Goal: Information Seeking & Learning: Check status

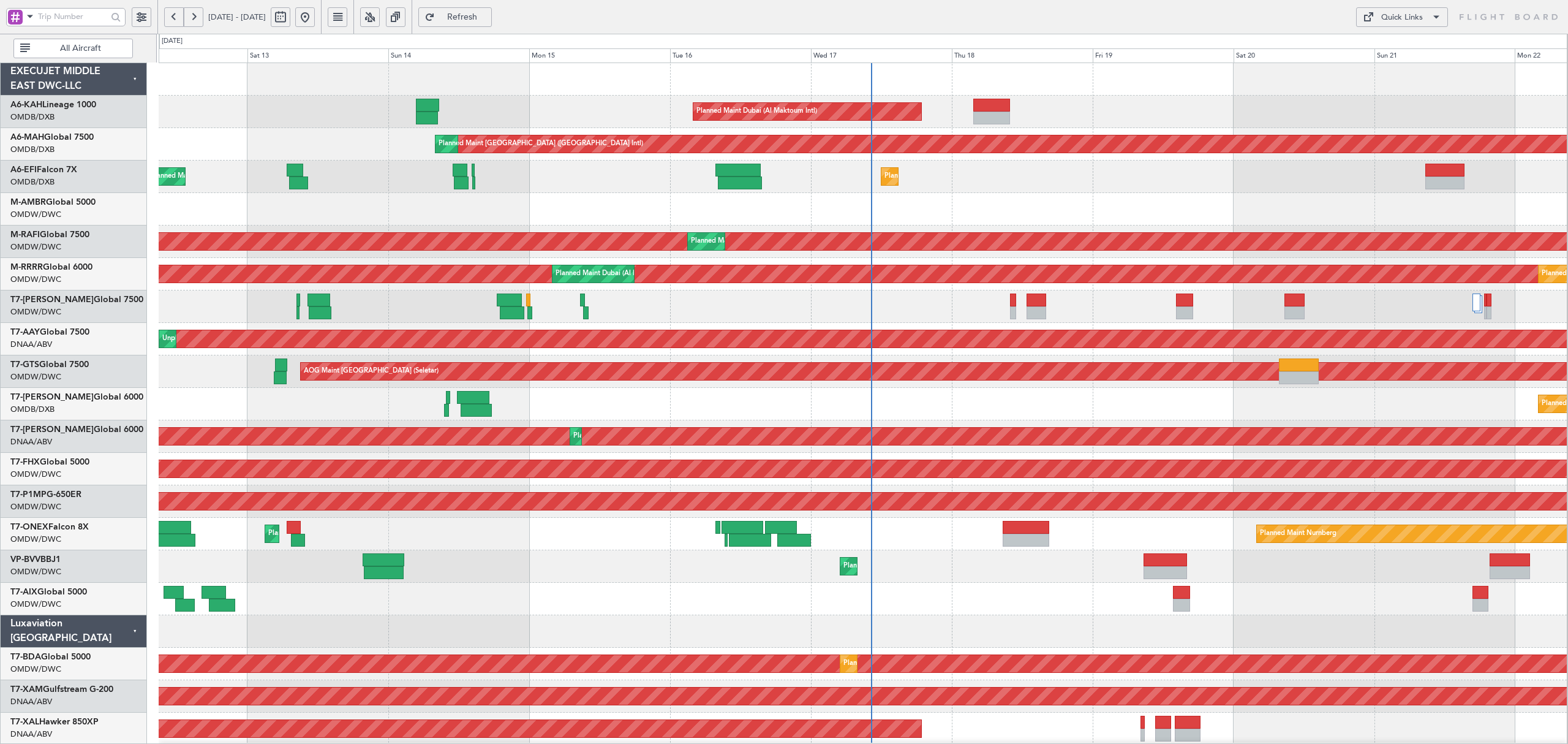
click at [71, 44] on span "All Aircraft" at bounding box center [80, 48] width 96 height 9
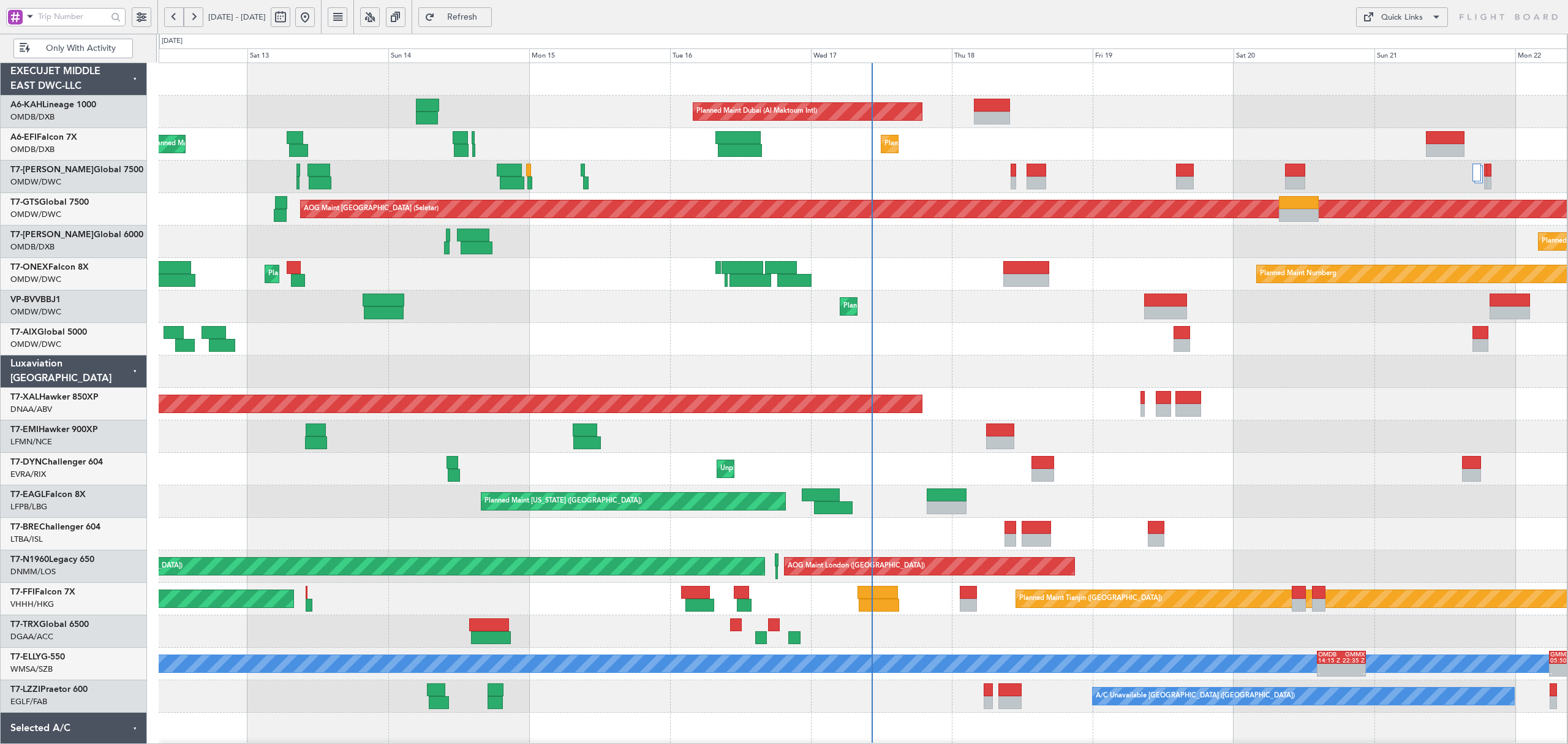
click at [29, 17] on span at bounding box center [29, 16] width 14 height 15
click at [54, 80] on span "A/C (Reg. or Type)" at bounding box center [63, 82] width 68 height 12
click at [67, 13] on input "text" at bounding box center [72, 16] width 69 height 18
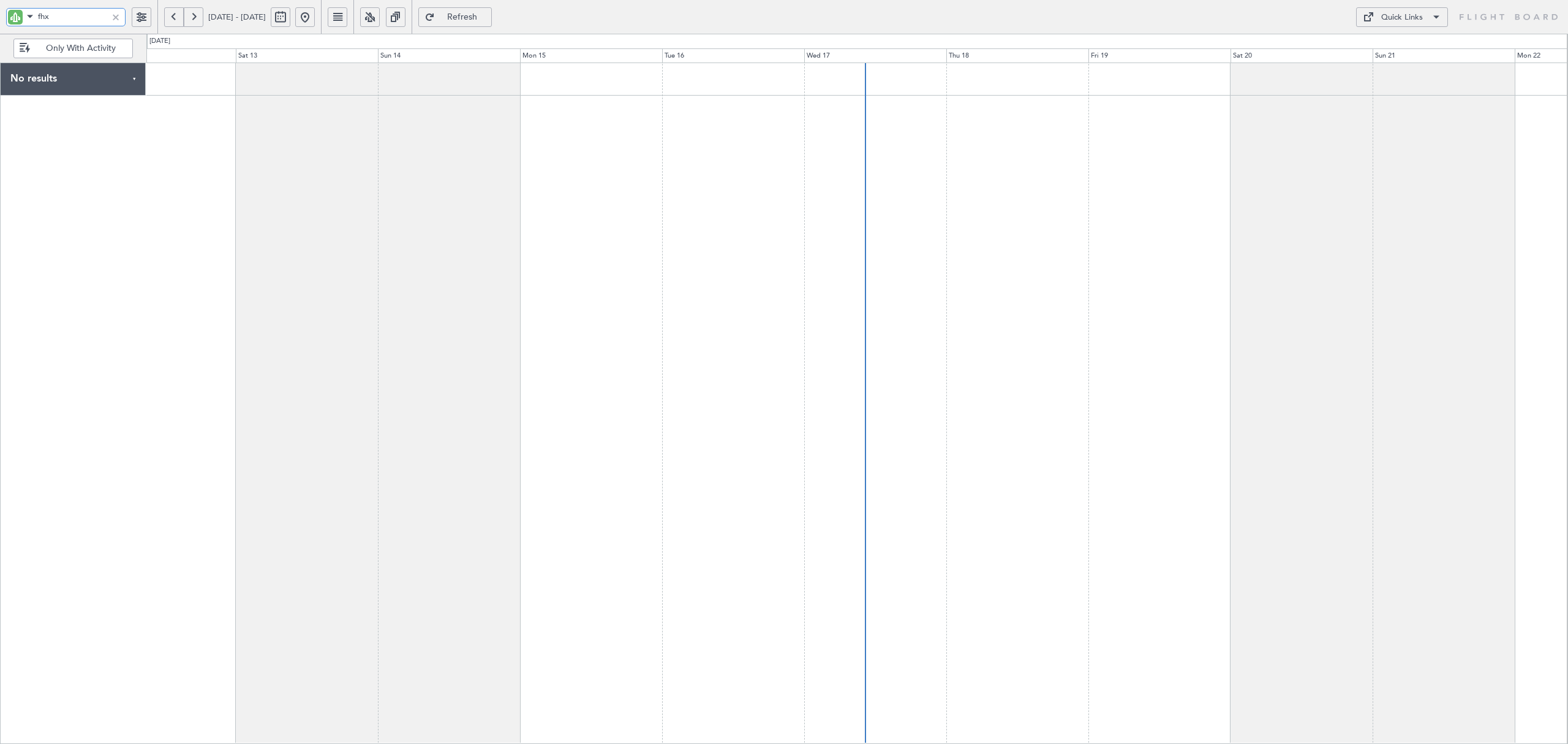
type input "fhx"
click at [291, 25] on button at bounding box center [280, 17] width 20 height 20
select select "9"
select select "2025"
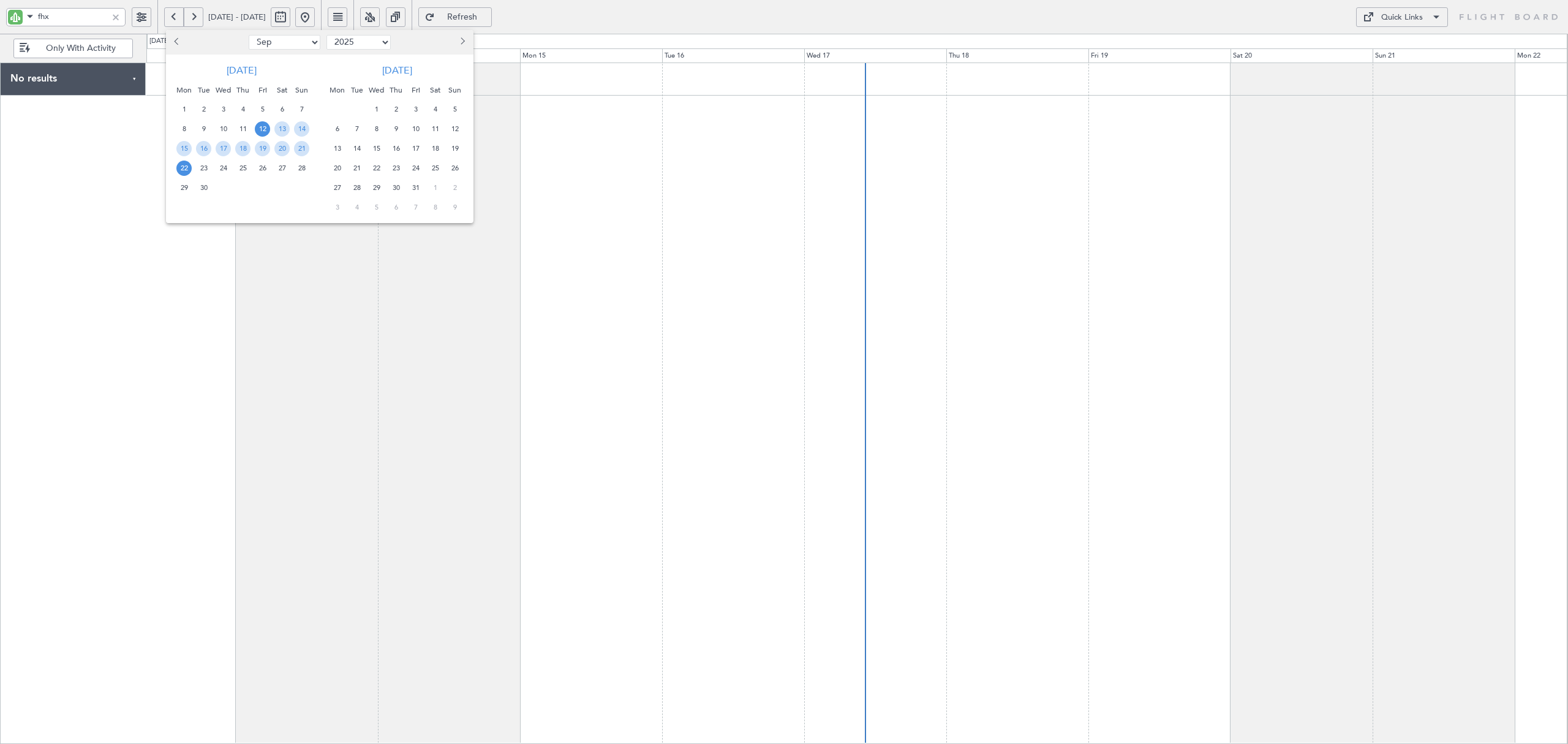
click at [295, 44] on select "Jan Feb Mar Apr May Jun [DATE] Aug Sep Oct Nov Dec" at bounding box center [284, 42] width 71 height 14
select select "7"
click at [249, 35] on select "Jan Feb Mar Apr May Jun [DATE] Aug Sep Oct Nov Dec" at bounding box center [284, 42] width 71 height 14
click at [280, 126] on span "12" at bounding box center [282, 129] width 15 height 15
click at [277, 166] on span "26" at bounding box center [282, 168] width 15 height 15
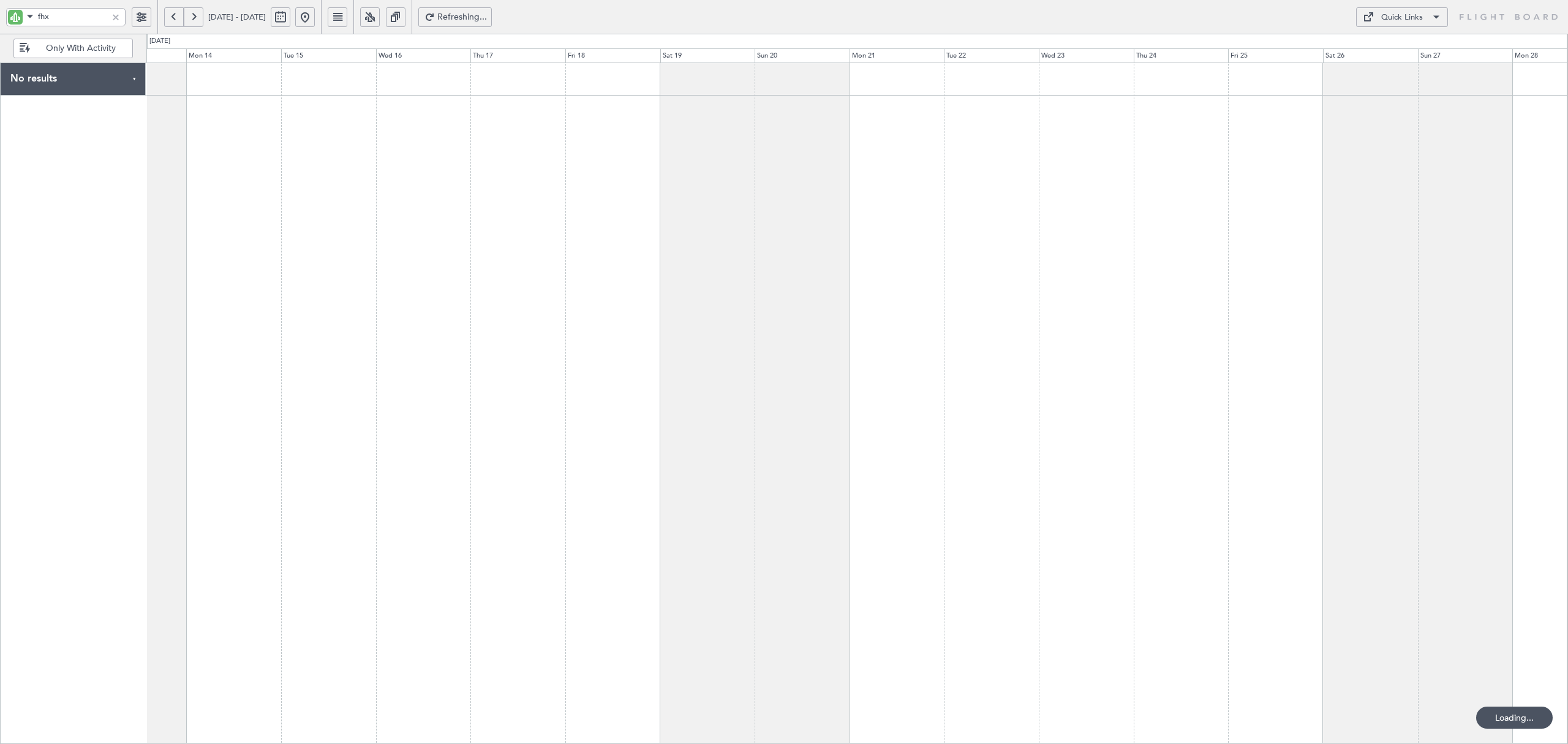
click at [462, 172] on div at bounding box center [857, 403] width 1421 height 681
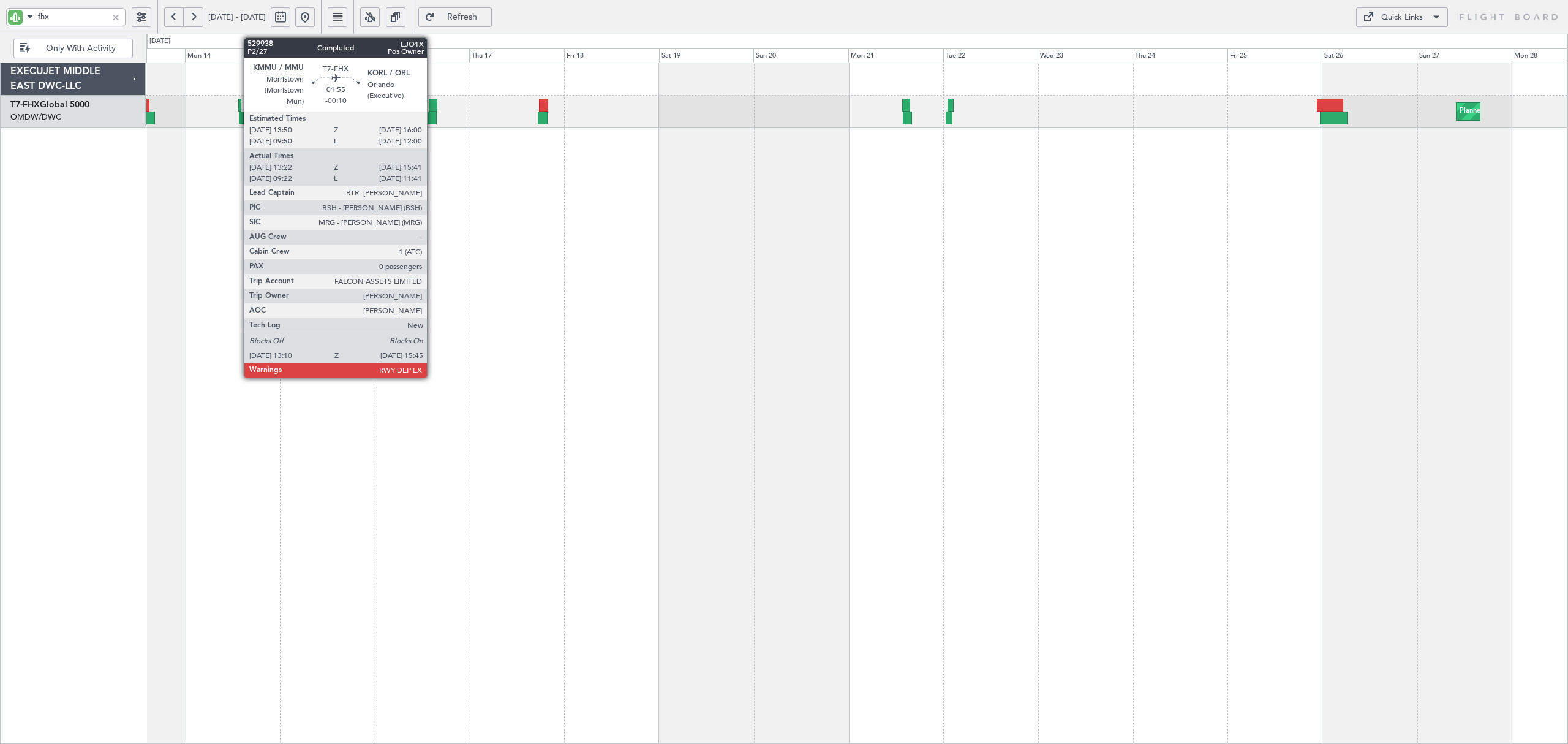
click at [432, 115] on div at bounding box center [430, 118] width 10 height 13
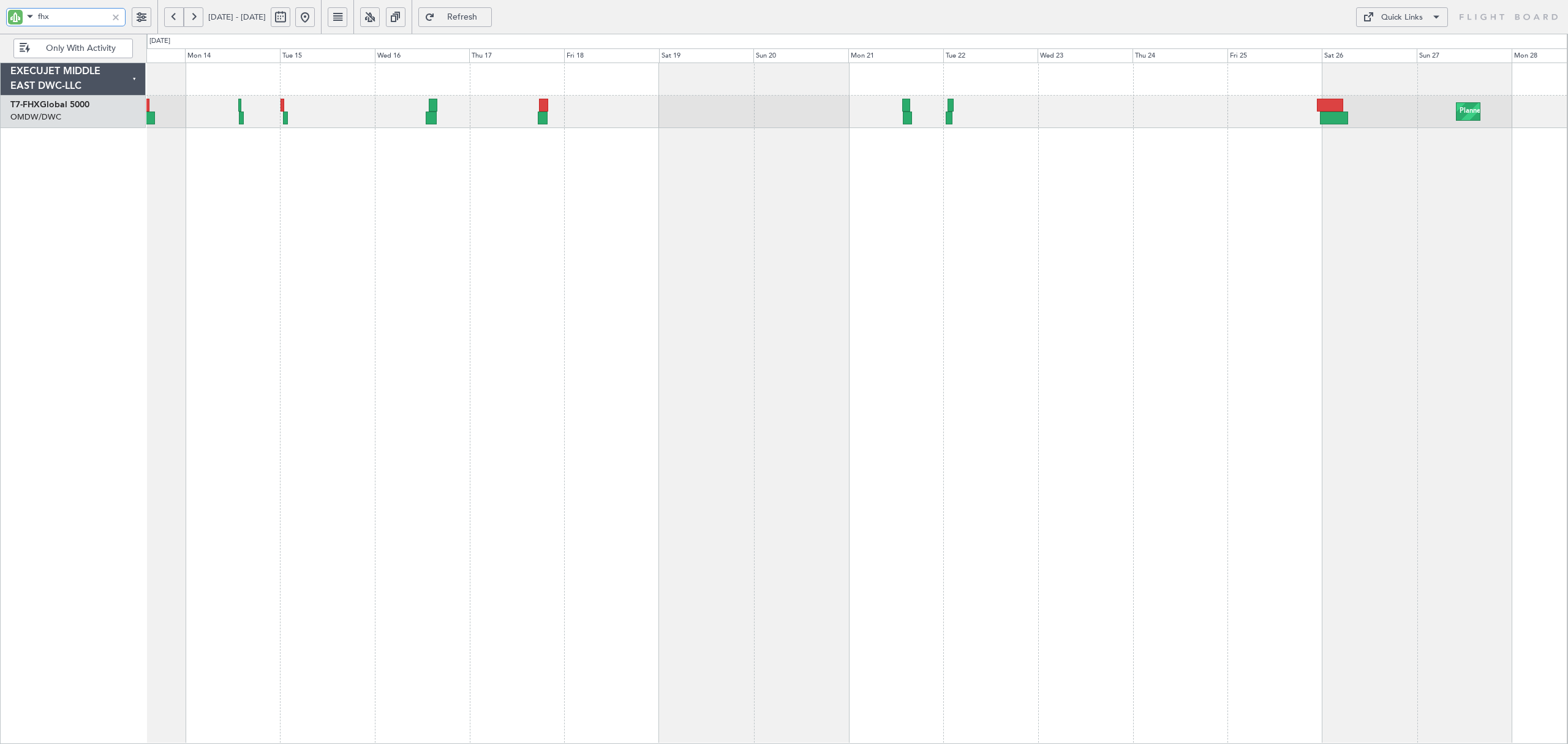
drag, startPoint x: 58, startPoint y: 15, endPoint x: -47, endPoint y: 17, distance: 105.0
click at [0, 17] on html "fhx [DATE] - [DATE] Refresh Quick Links Only With Activity Planned Maint [GEOGR…" at bounding box center [784, 372] width 1568 height 744
click at [314, 15] on button at bounding box center [305, 17] width 20 height 20
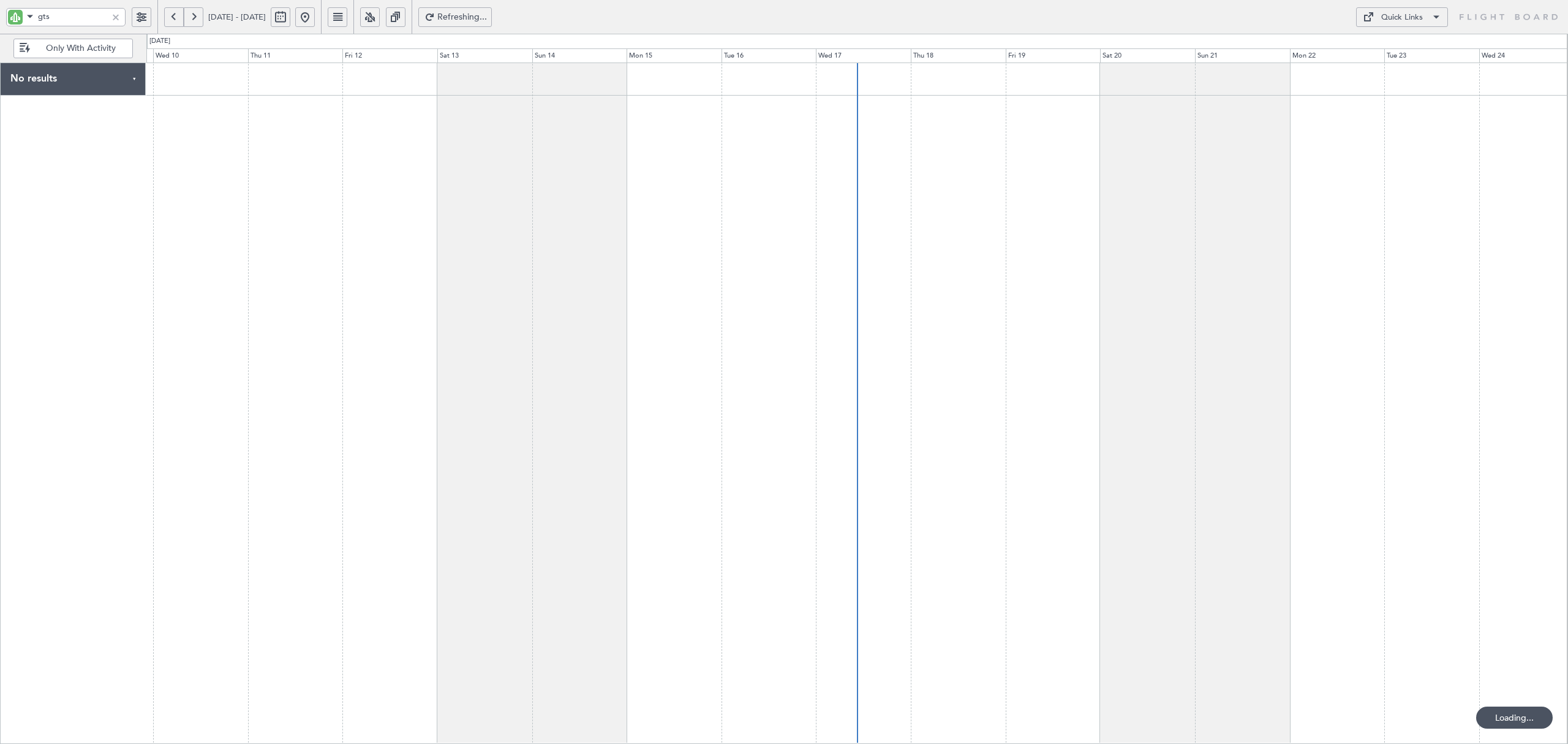
click at [175, 18] on button at bounding box center [174, 17] width 20 height 20
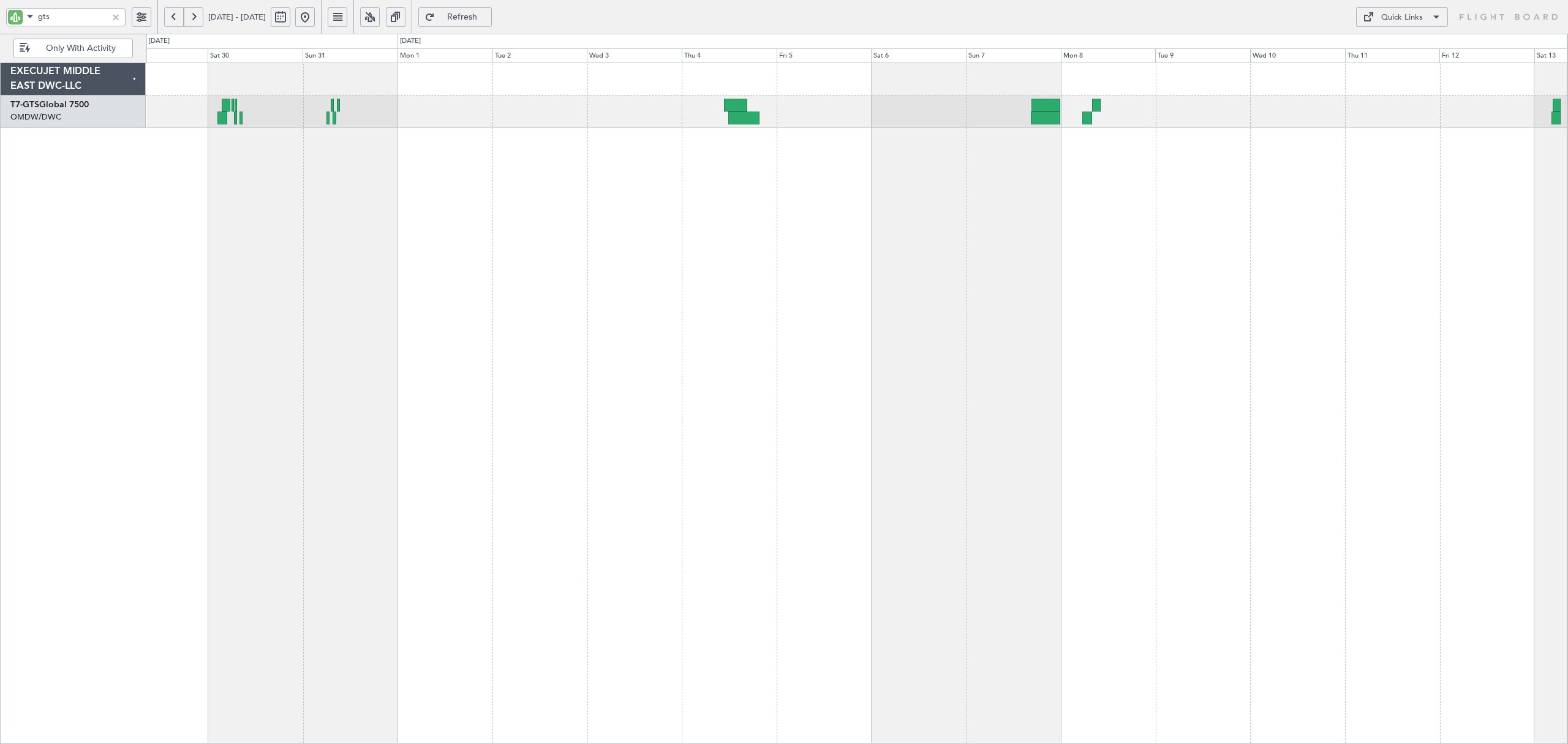
click at [723, 217] on div "AOG Maint [GEOGRAPHIC_DATA] (Seletar) Unplanned Maint [GEOGRAPHIC_DATA] (Seleta…" at bounding box center [857, 403] width 1421 height 681
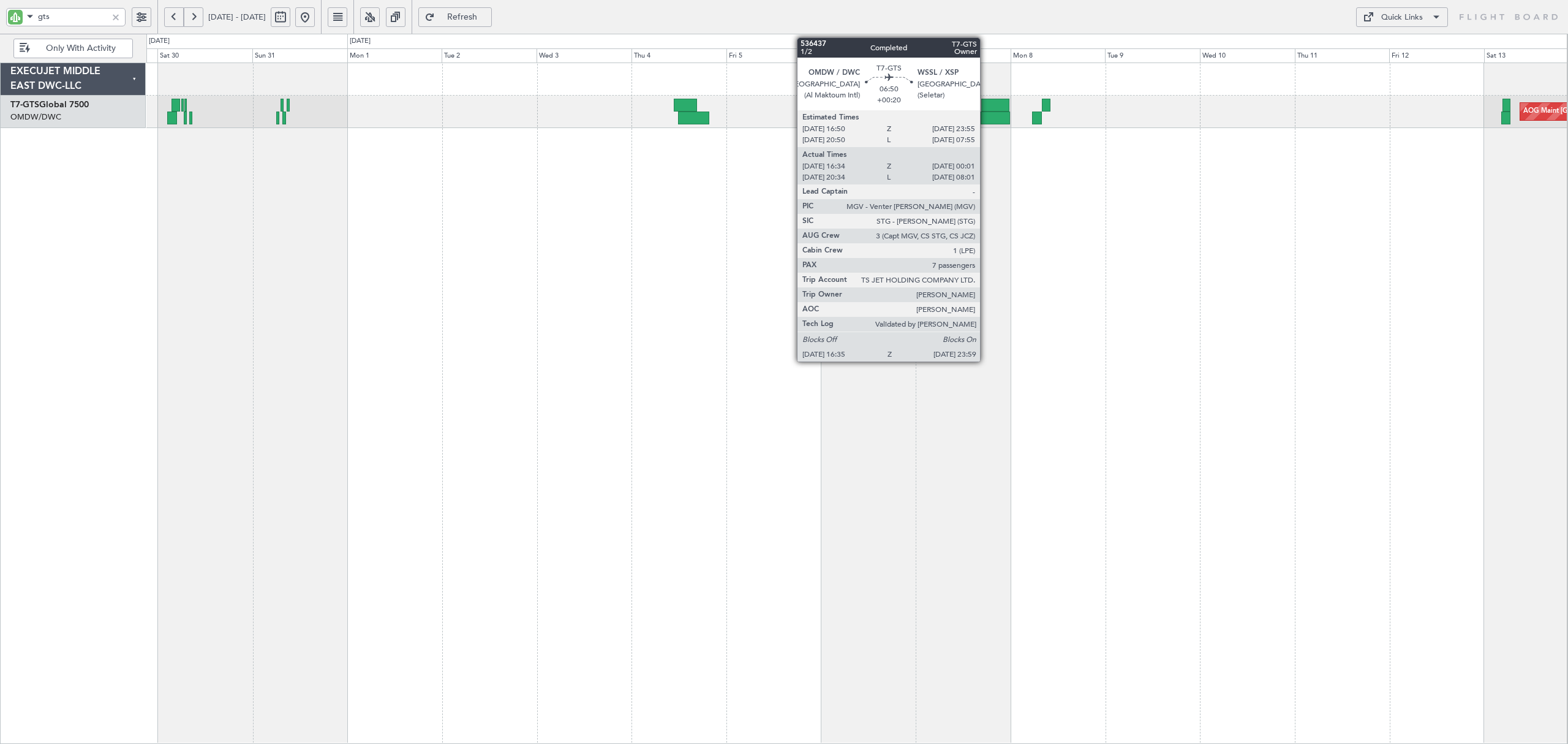
click at [985, 113] on div at bounding box center [994, 118] width 29 height 13
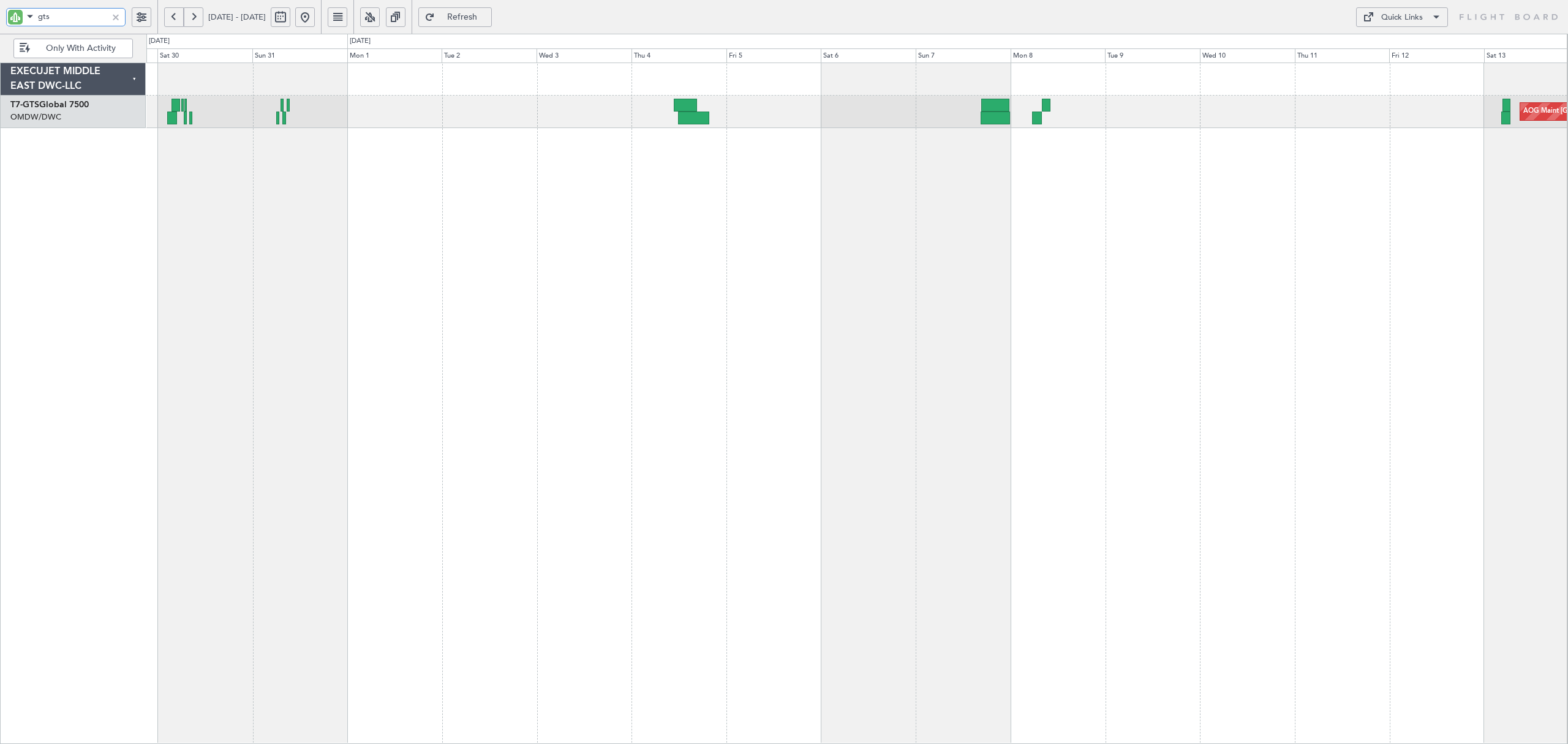
drag, startPoint x: 65, startPoint y: 16, endPoint x: -78, endPoint y: 13, distance: 143.0
click at [0, 13] on html "gts [DATE] - [DATE] Refresh Quick Links Only With Activity AOG Maint Singapore …" at bounding box center [784, 372] width 1568 height 744
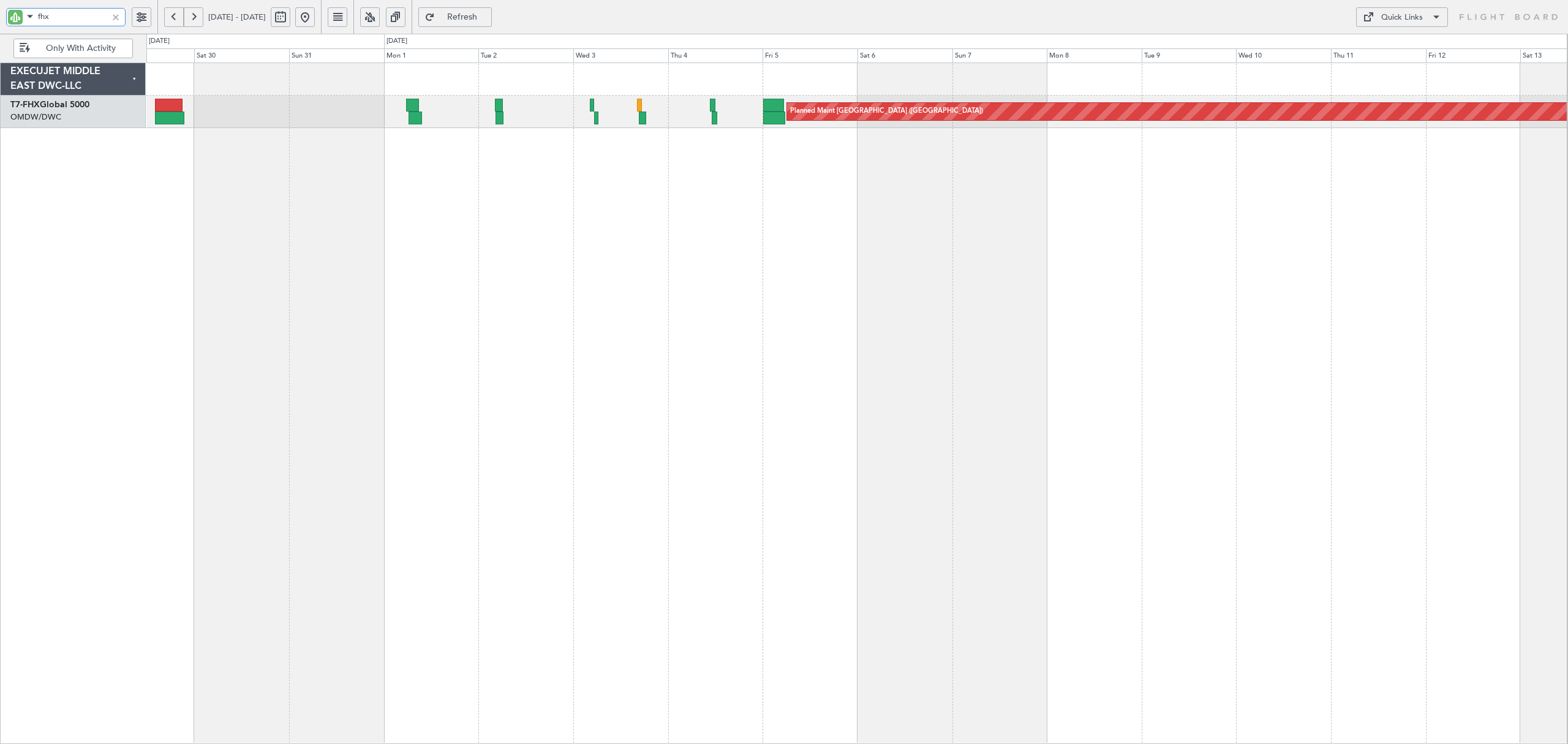
click at [344, 128] on div "Planned Maint [GEOGRAPHIC_DATA] ([GEOGRAPHIC_DATA])" at bounding box center [857, 403] width 1421 height 681
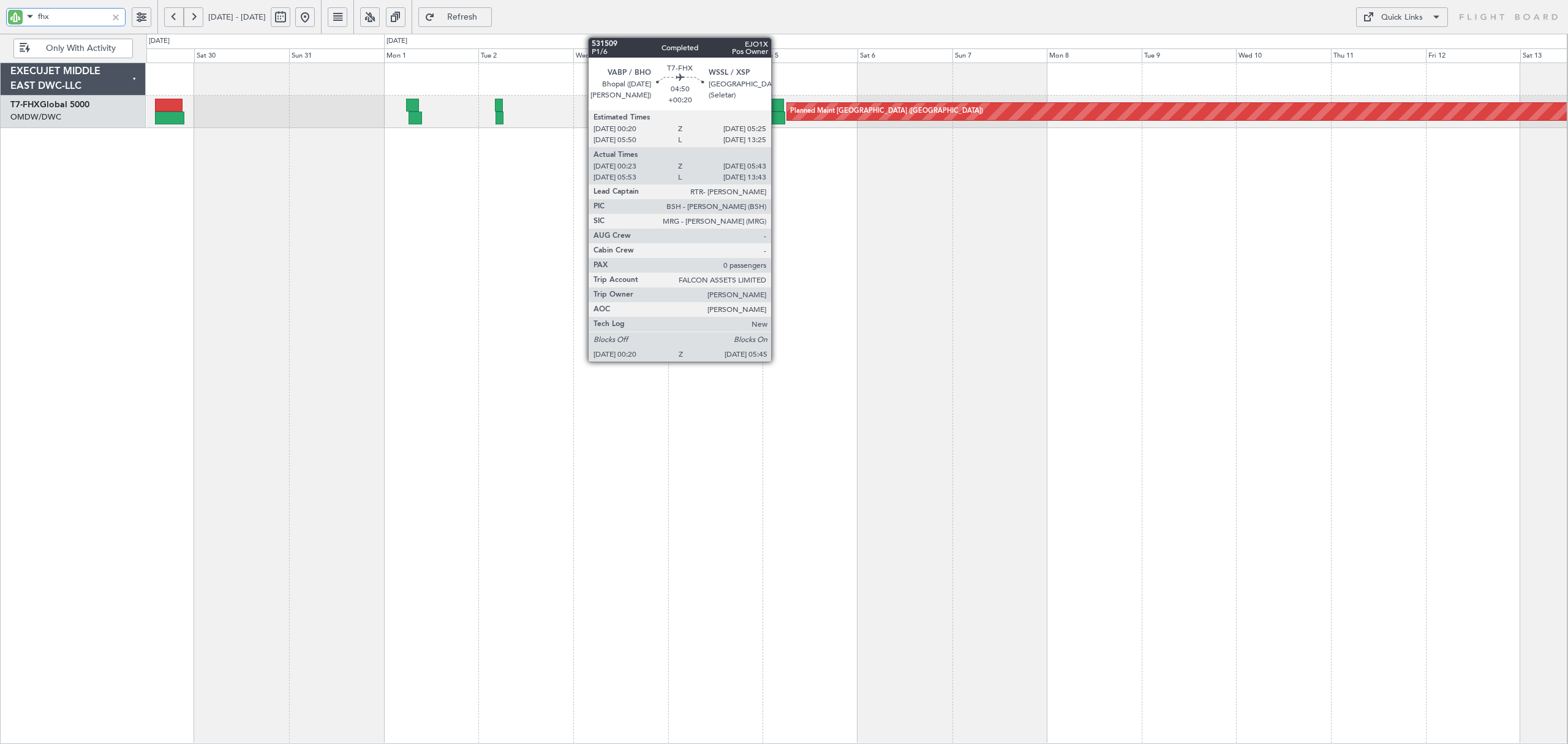
click at [777, 113] on div at bounding box center [773, 118] width 22 height 13
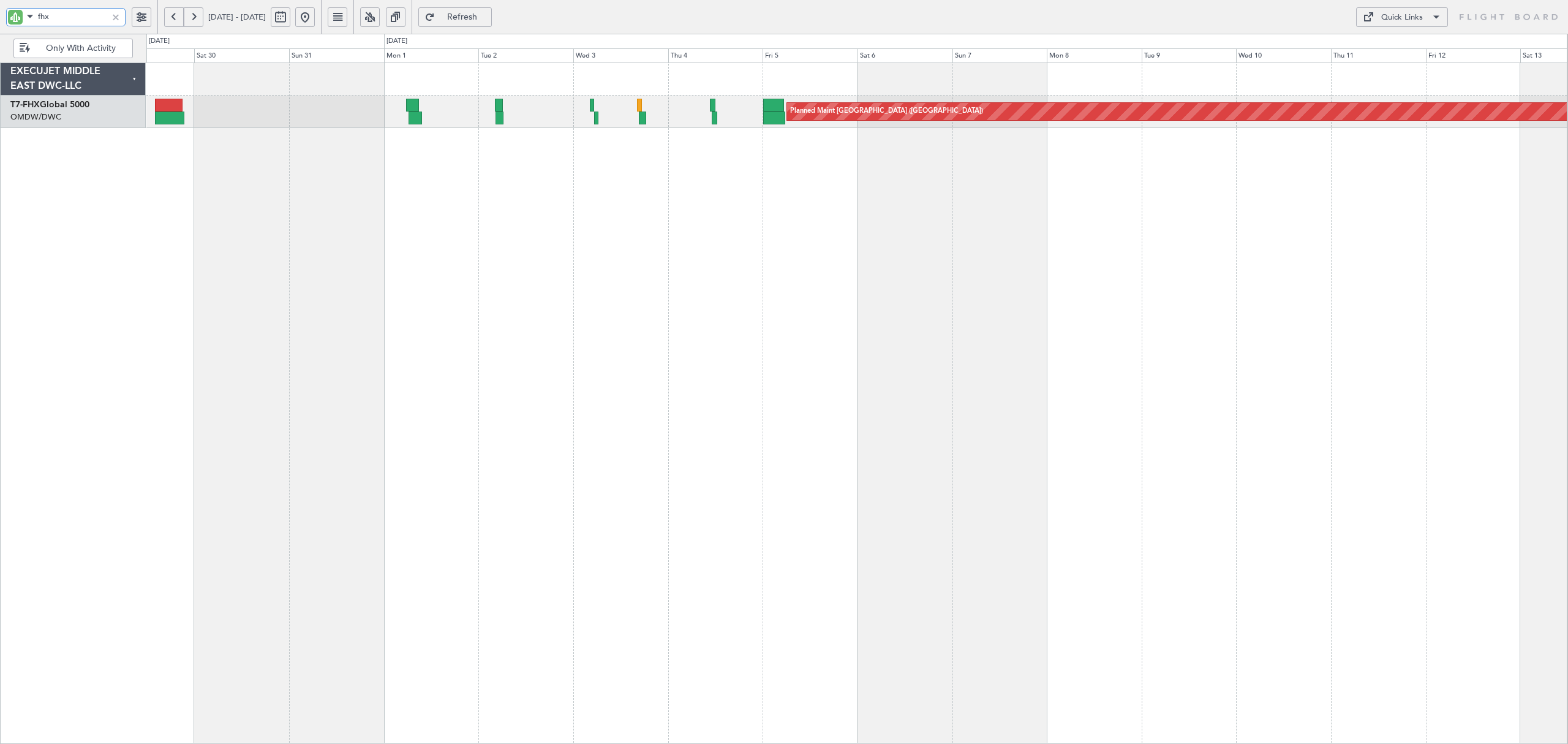
drag, startPoint x: 60, startPoint y: 18, endPoint x: -128, endPoint y: 20, distance: 188.0
click at [0, 20] on html "fhx [DATE] - [DATE] Refresh Quick Links Only With Activity Planned Maint [GEOGR…" at bounding box center [784, 372] width 1568 height 744
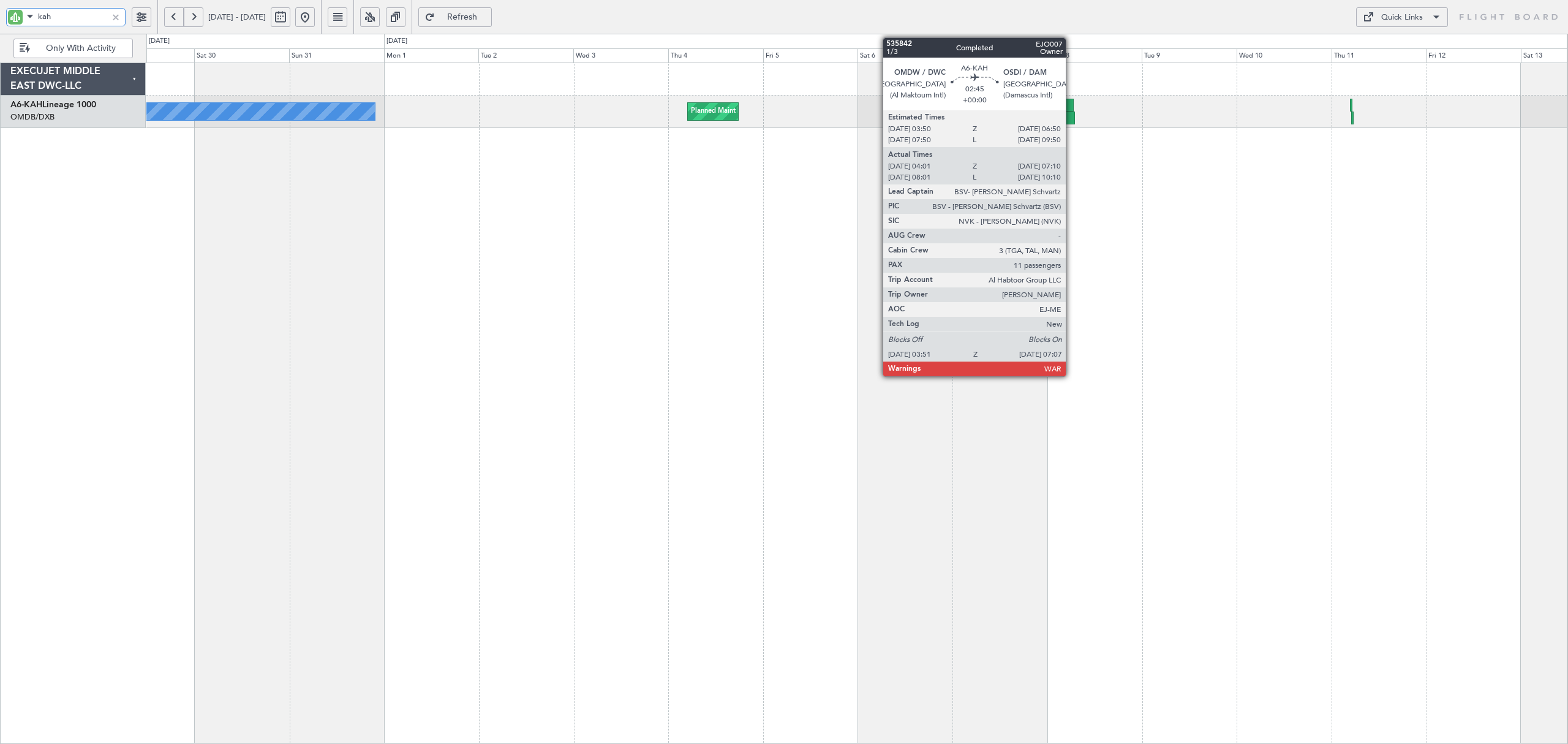
click at [1069, 113] on div at bounding box center [1067, 118] width 13 height 13
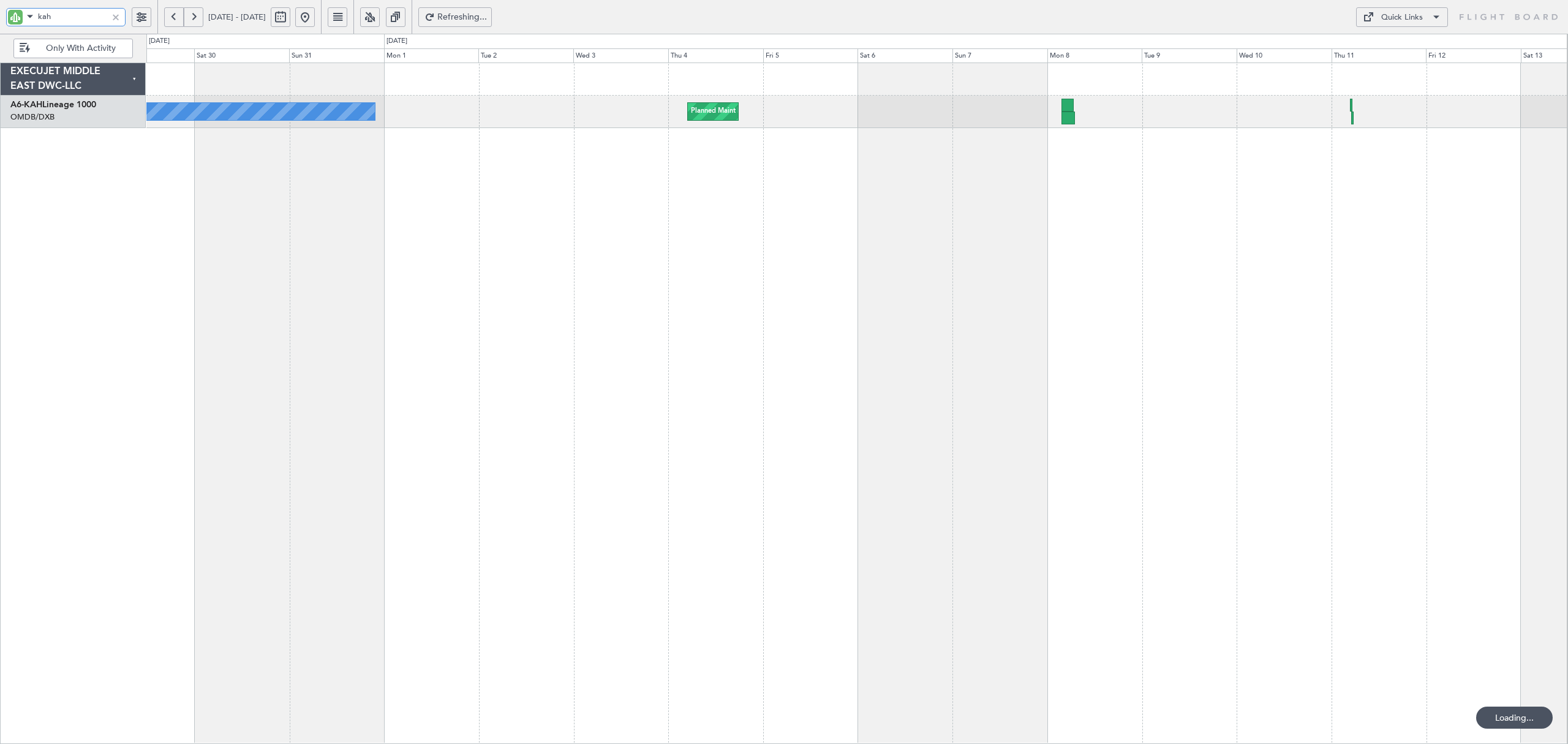
drag, startPoint x: 62, startPoint y: 18, endPoint x: -41, endPoint y: 8, distance: 103.5
click at [0, 8] on html "kah [DATE] - [DATE] Refreshing... Quick Links Only With Activity Planned Maint …" at bounding box center [784, 372] width 1568 height 744
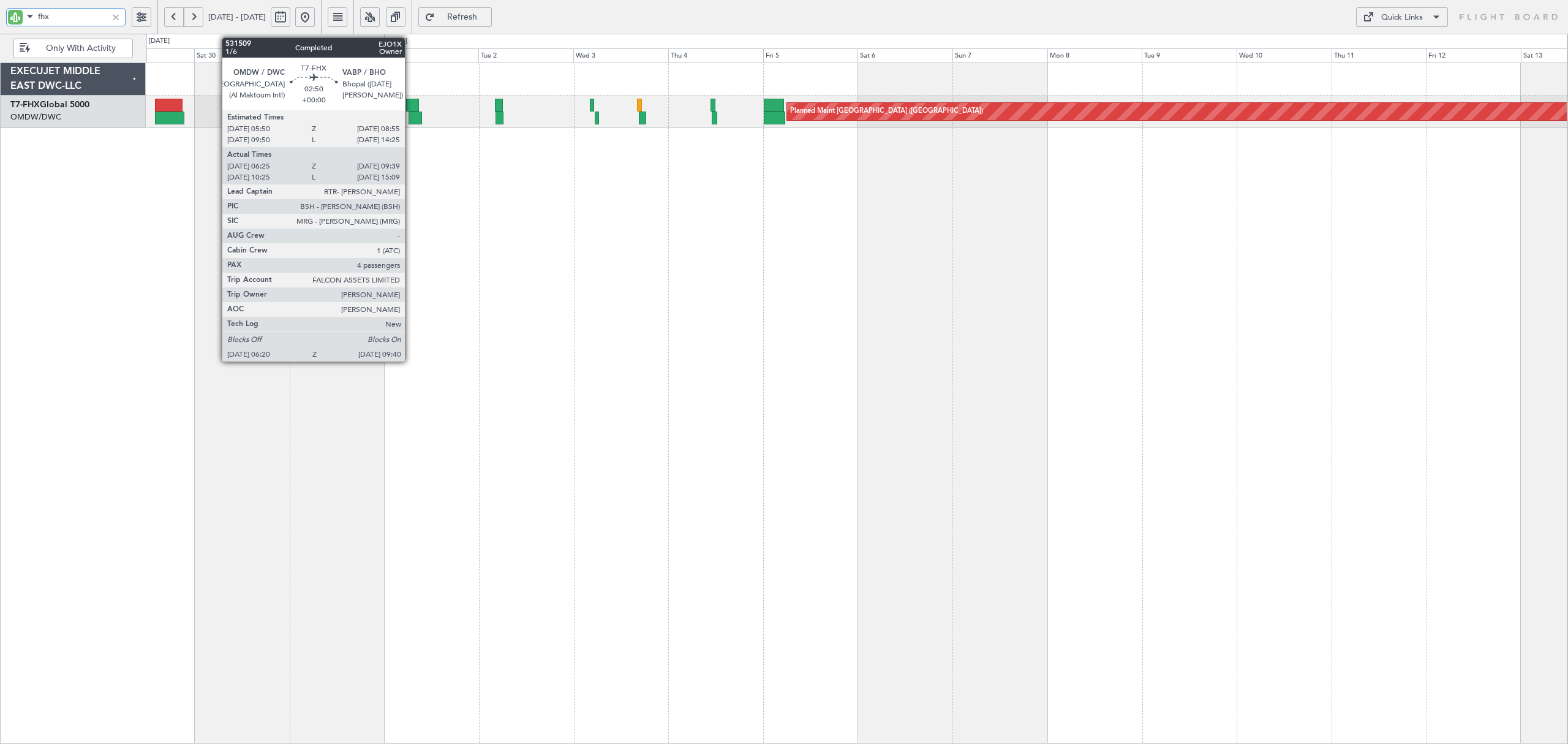
click at [410, 119] on div at bounding box center [415, 118] width 13 height 13
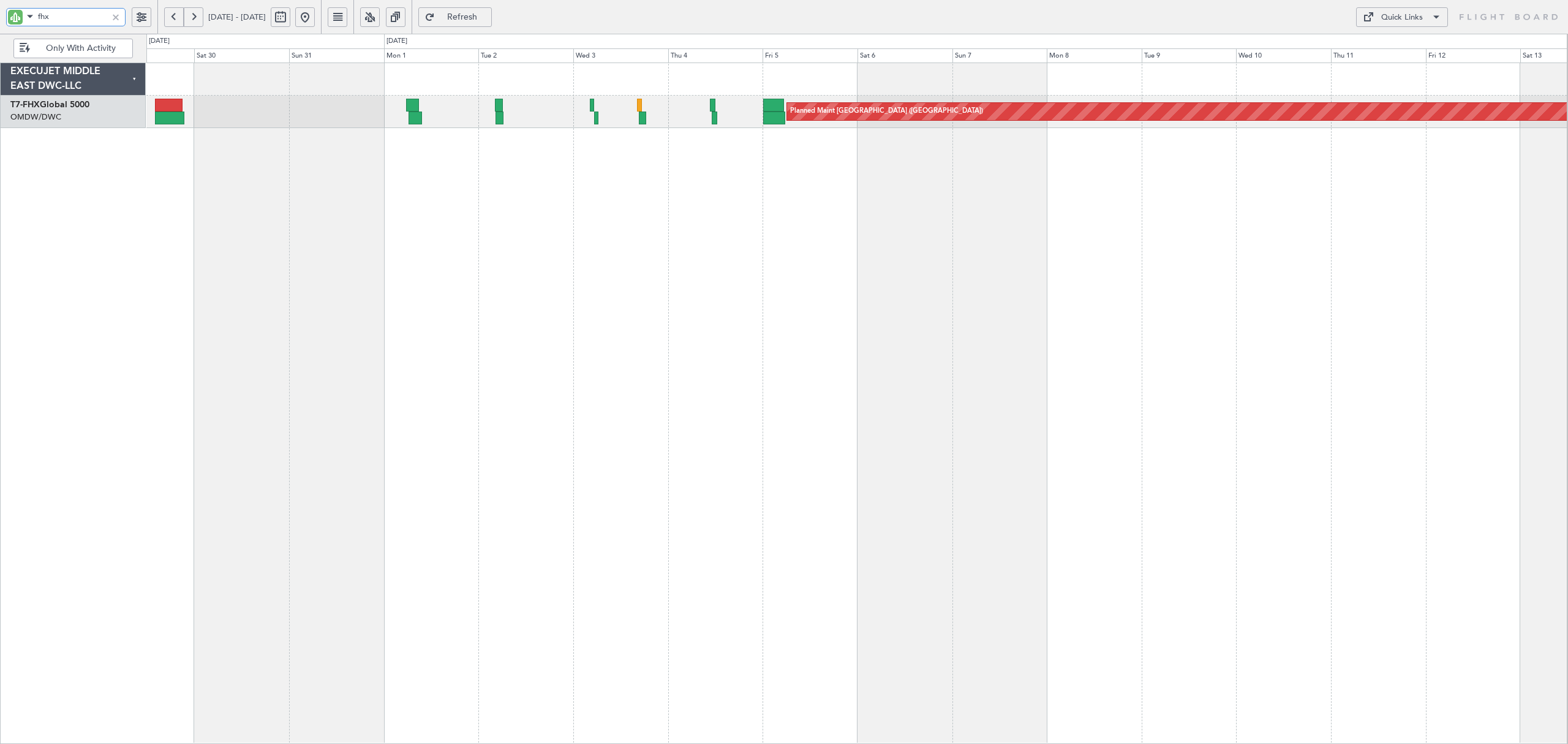
drag, startPoint x: 74, startPoint y: 16, endPoint x: -51, endPoint y: 18, distance: 125.0
click at [0, 18] on html "fhx [DATE] - [DATE] Refresh Quick Links Only With Activity Planned Maint [GEOGR…" at bounding box center [784, 372] width 1568 height 744
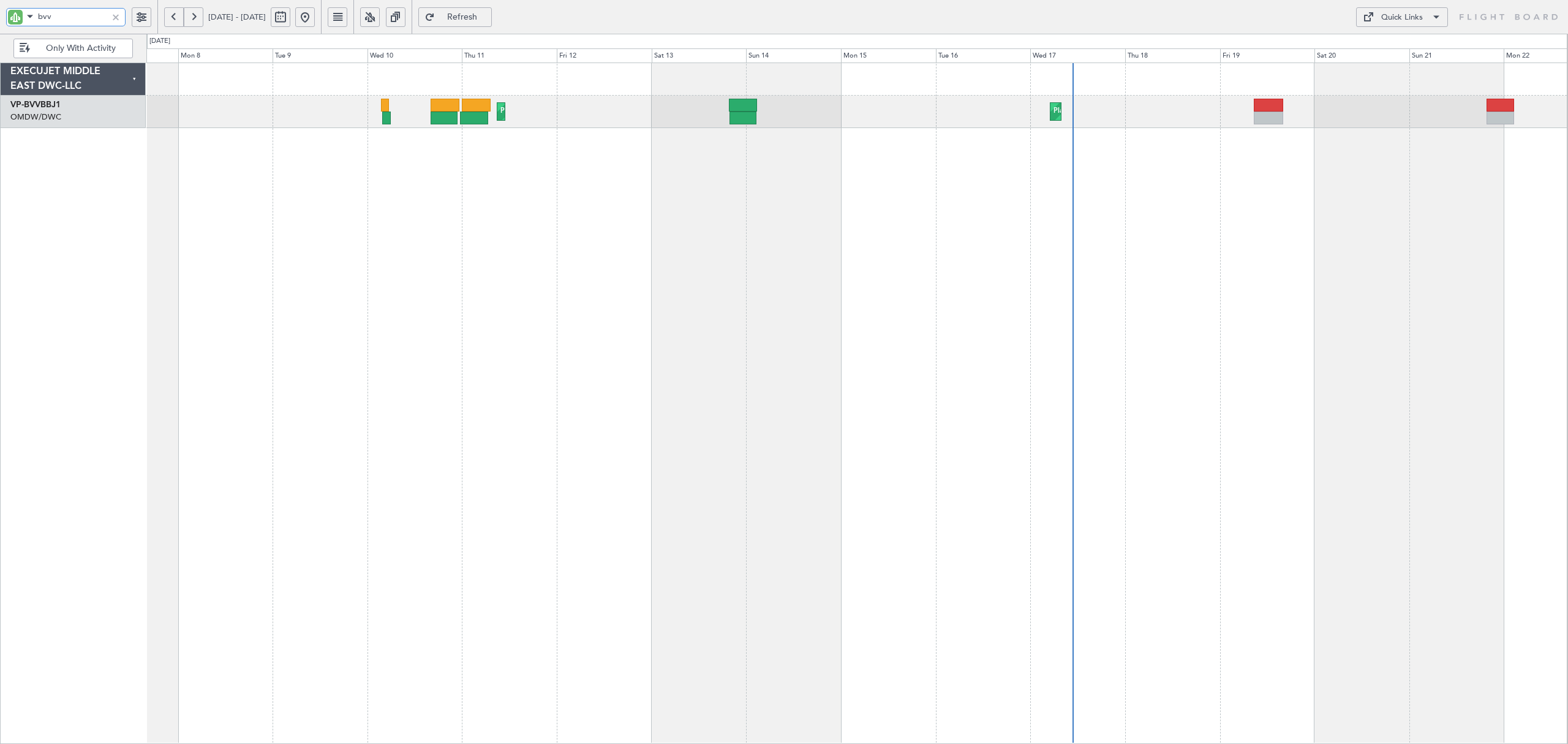
click at [468, 223] on div "Planned Maint Nice ([GEOGRAPHIC_DATA]) Planned Maint [GEOGRAPHIC_DATA] (Al Makt…" at bounding box center [857, 403] width 1421 height 681
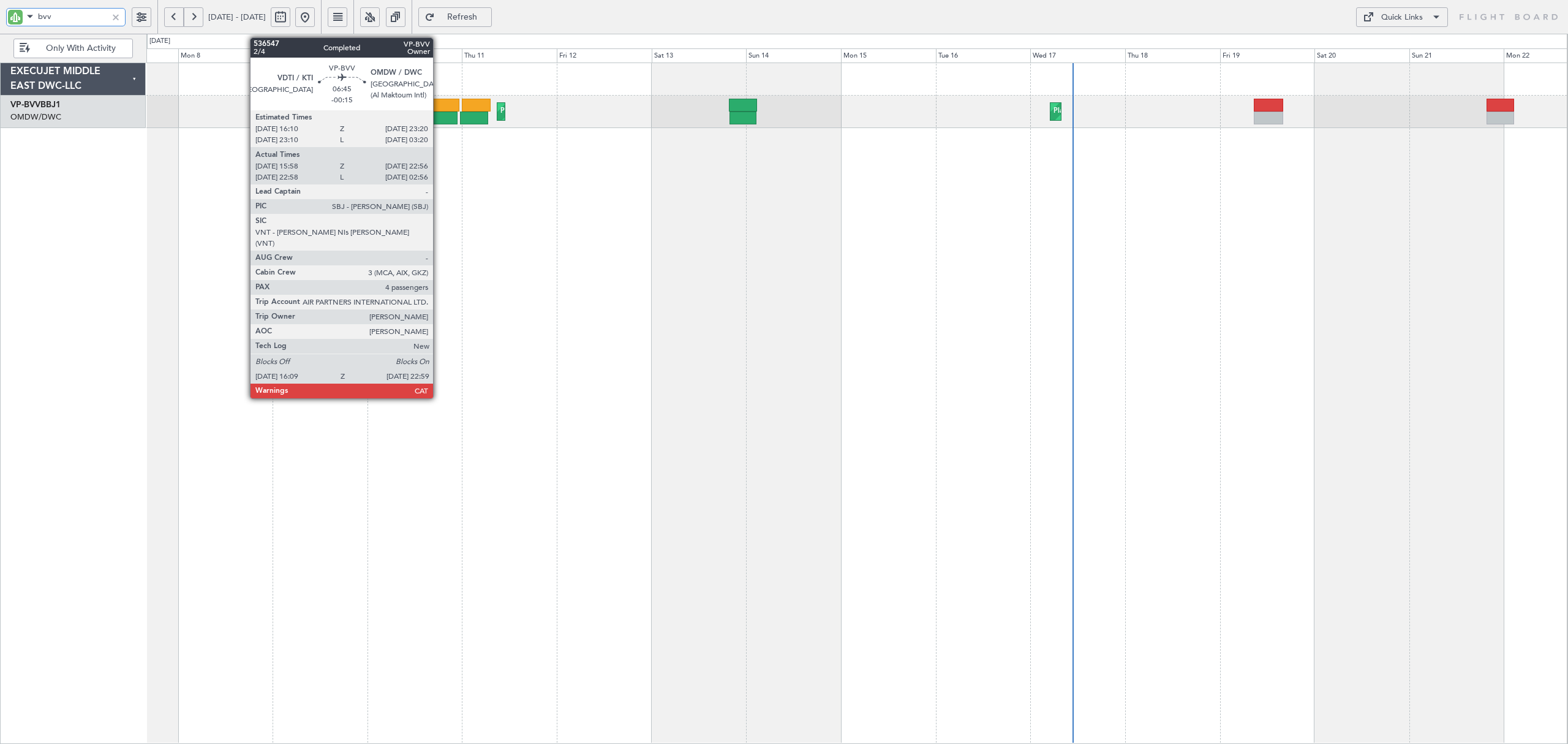
click at [439, 116] on div at bounding box center [444, 118] width 28 height 13
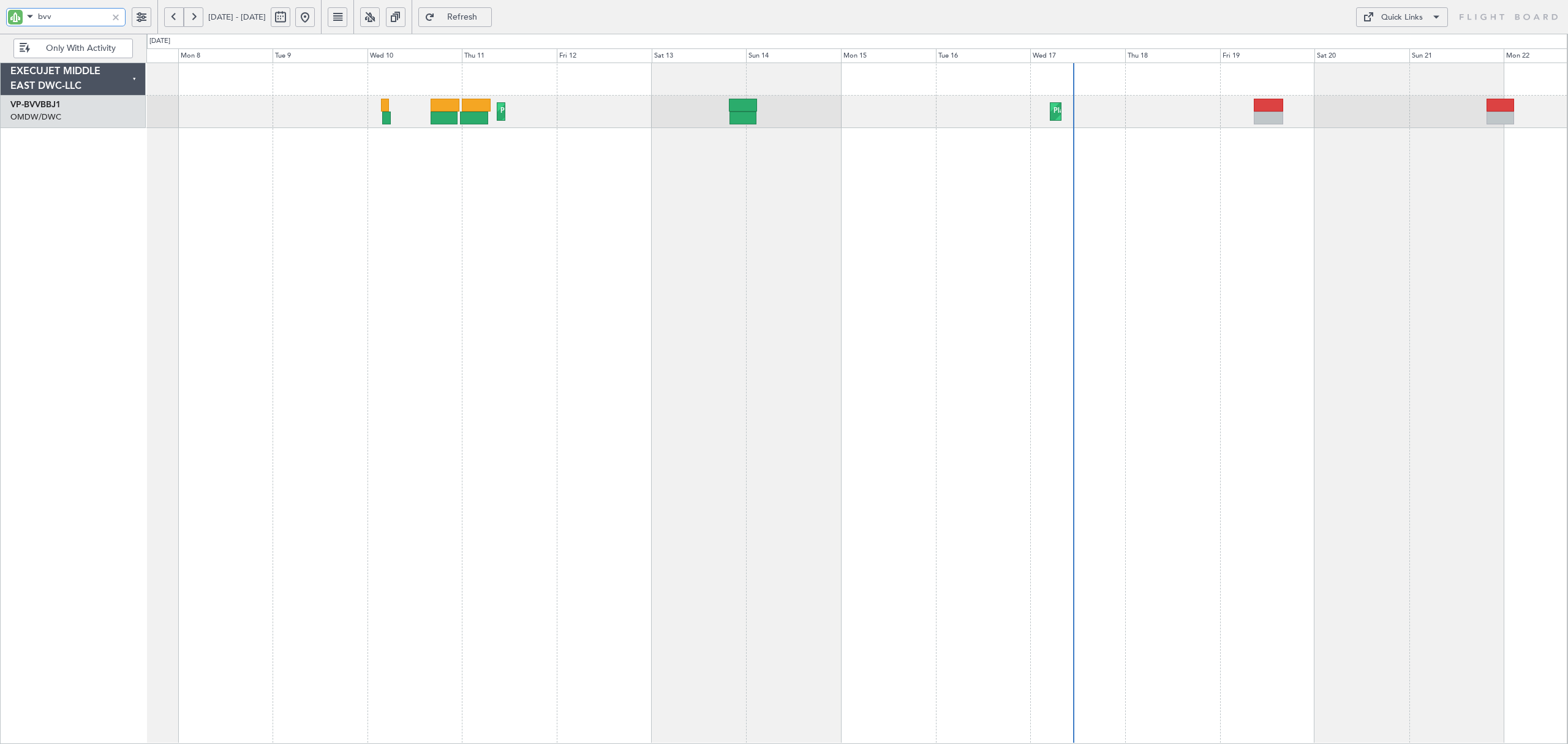
drag, startPoint x: 88, startPoint y: 17, endPoint x: -9, endPoint y: 18, distance: 97.0
click at [0, 18] on html "bvv [DATE] - [DATE] Refresh Quick Links Only With Activity Planned Maint [GEOGR…" at bounding box center [784, 372] width 1568 height 744
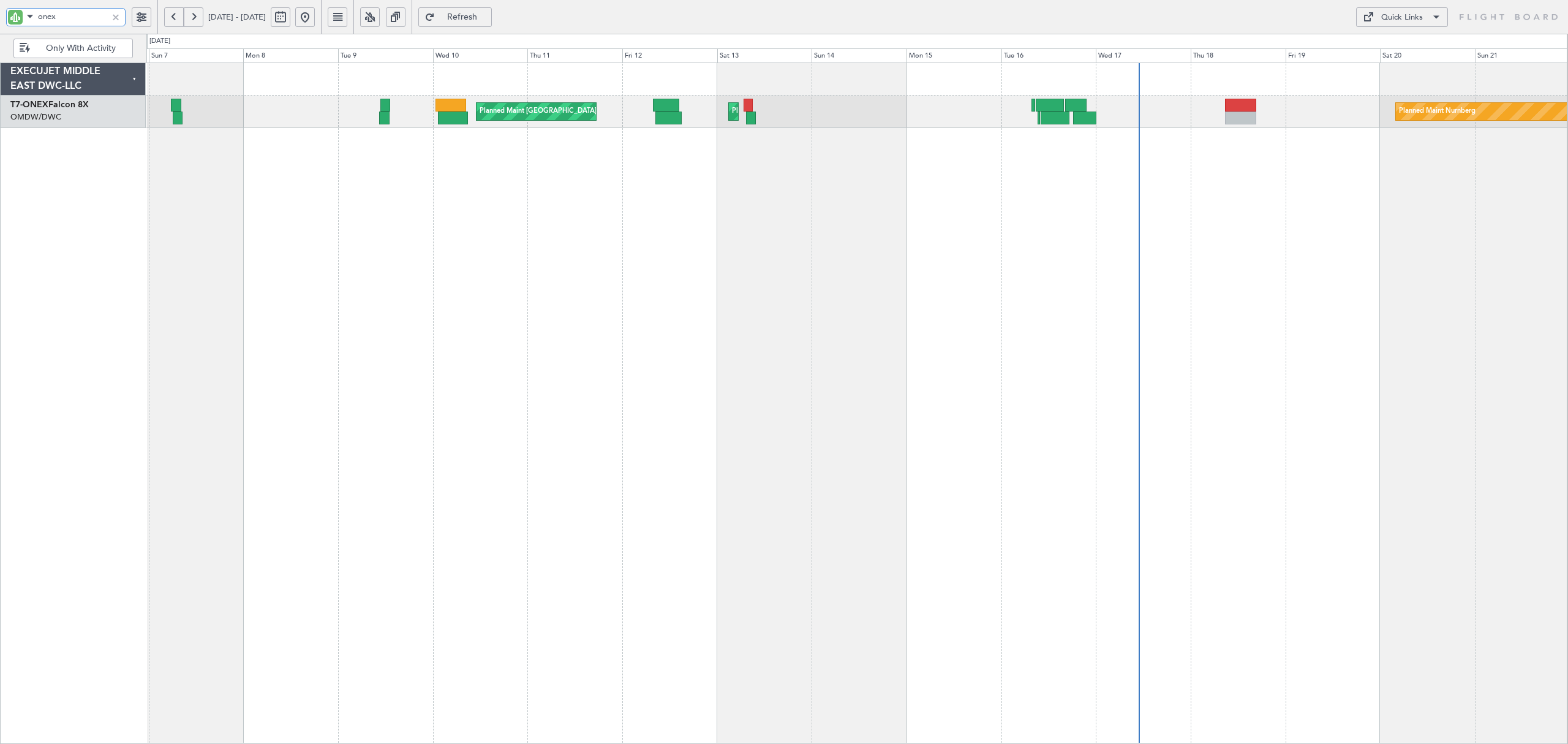
click at [877, 167] on div "Planned Maint Nurnberg Planned Maint [GEOGRAPHIC_DATA] ([GEOGRAPHIC_DATA]) Plan…" at bounding box center [857, 403] width 1421 height 681
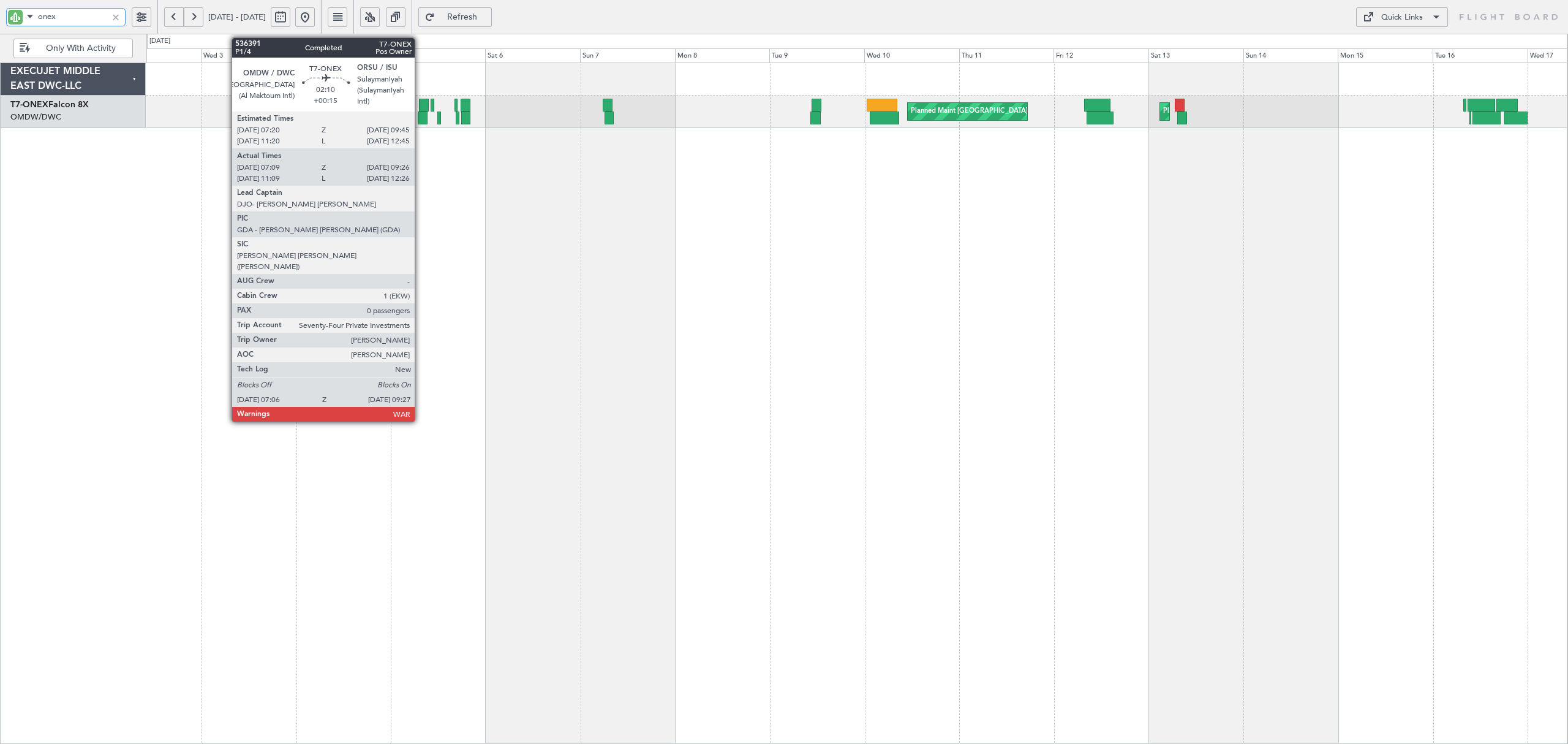
click at [420, 113] on div at bounding box center [423, 118] width 9 height 13
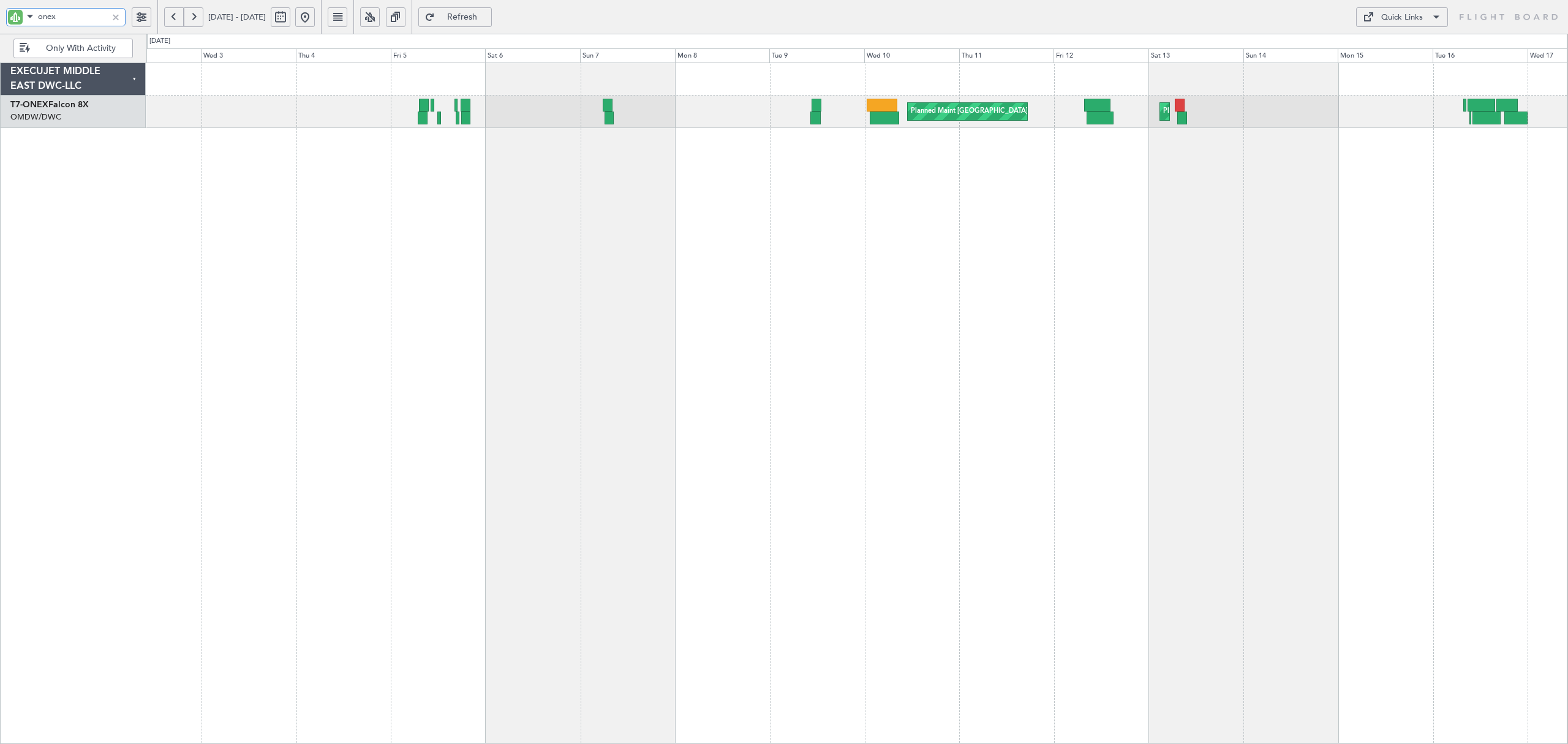
drag, startPoint x: 73, startPoint y: 14, endPoint x: -29, endPoint y: 15, distance: 102.0
click at [0, 15] on html "onex [DATE] - [DATE] Refresh Quick Links Only With Activity Planned Maint [GEOG…" at bounding box center [784, 372] width 1568 height 744
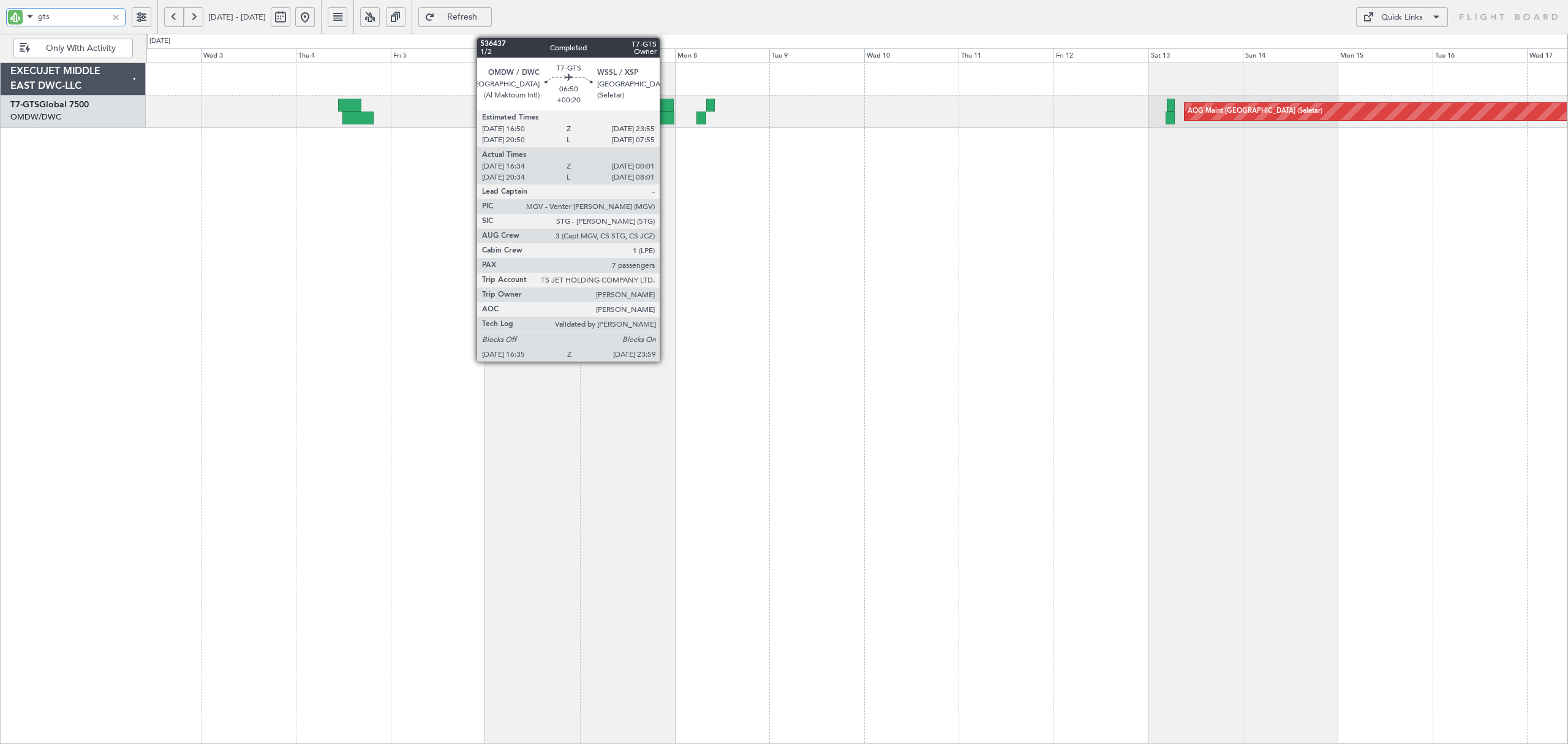
click at [665, 111] on div at bounding box center [659, 118] width 29 height 13
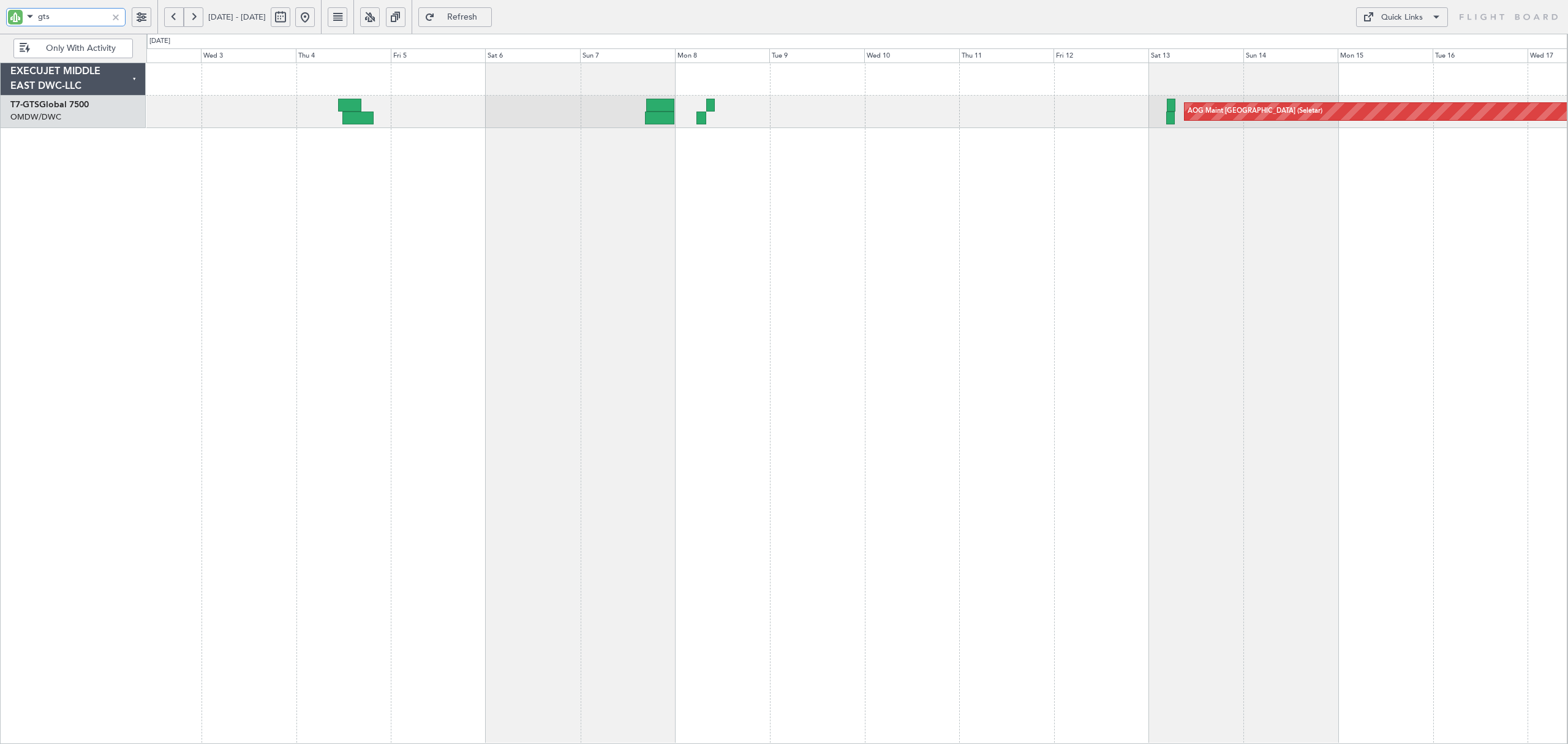
drag, startPoint x: 60, startPoint y: 16, endPoint x: -50, endPoint y: 18, distance: 110.0
click at [0, 18] on html "gts [DATE] - [DATE] Refresh Quick Links Only With Activity AOG Maint Singapore …" at bounding box center [784, 372] width 1568 height 744
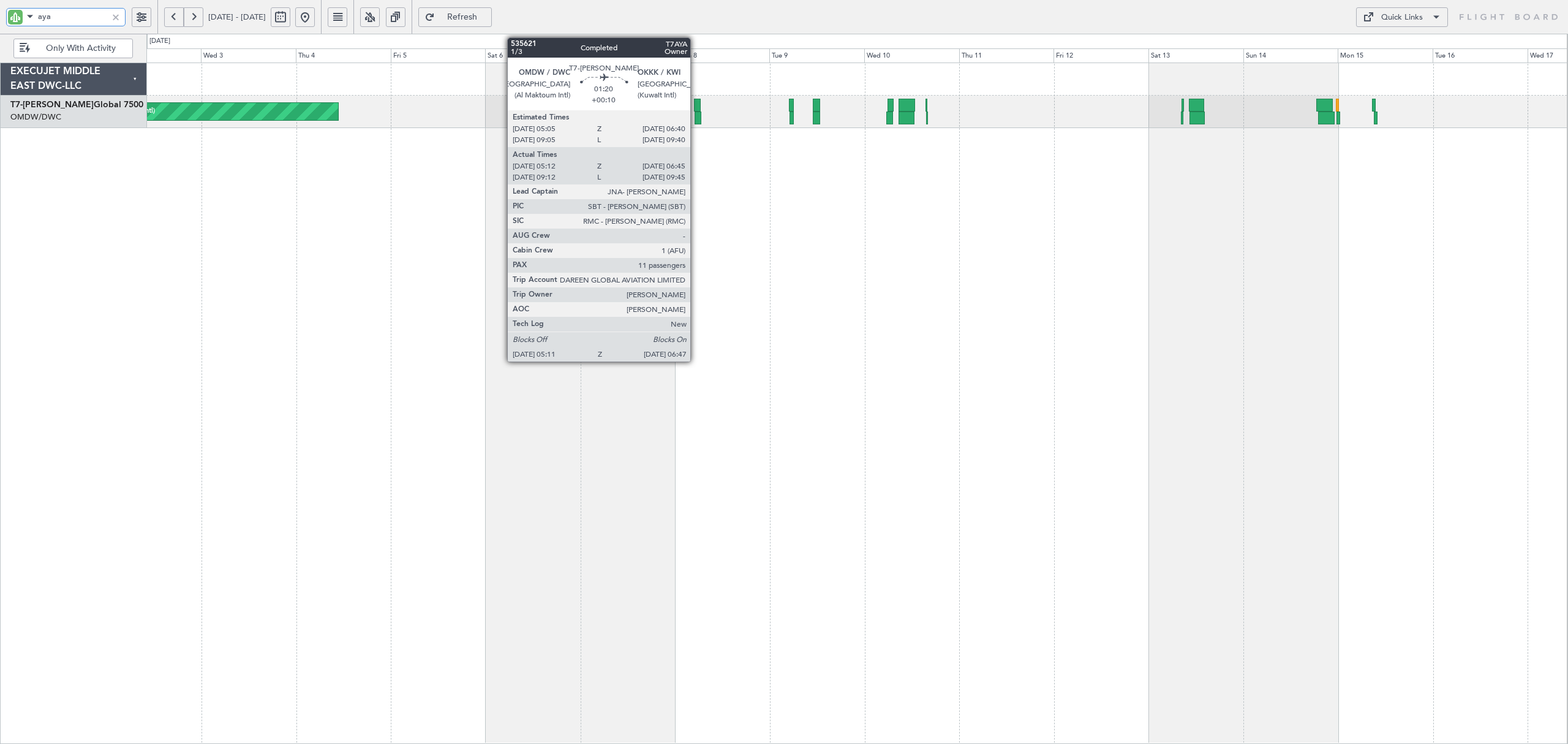
click at [695, 116] on div at bounding box center [697, 118] width 7 height 13
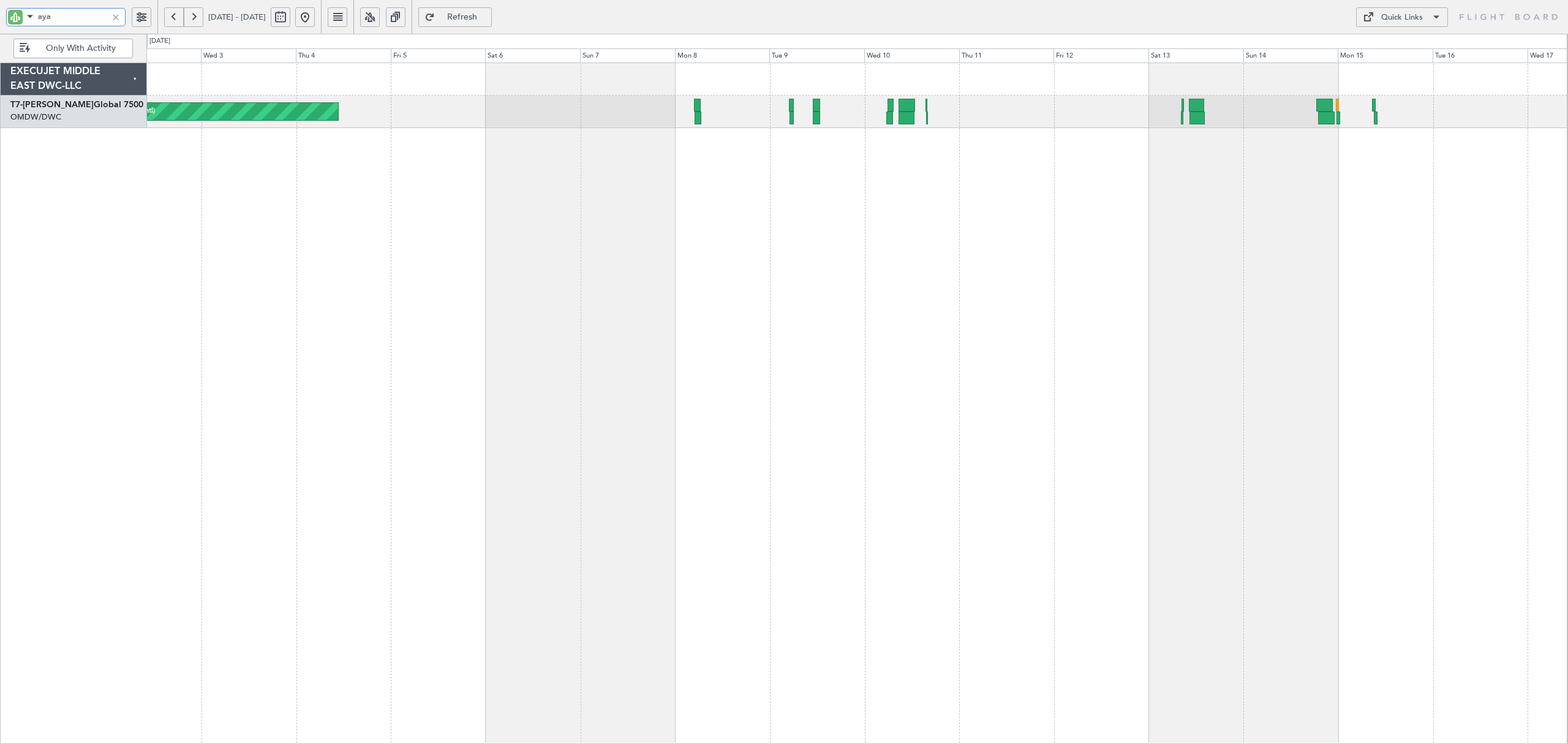
drag, startPoint x: 57, startPoint y: 14, endPoint x: -43, endPoint y: 18, distance: 100.1
click at [0, 18] on html "aya [DATE] - [DATE] Refresh Quick Links Only With Activity Planned Maint [GEOGR…" at bounding box center [784, 372] width 1568 height 744
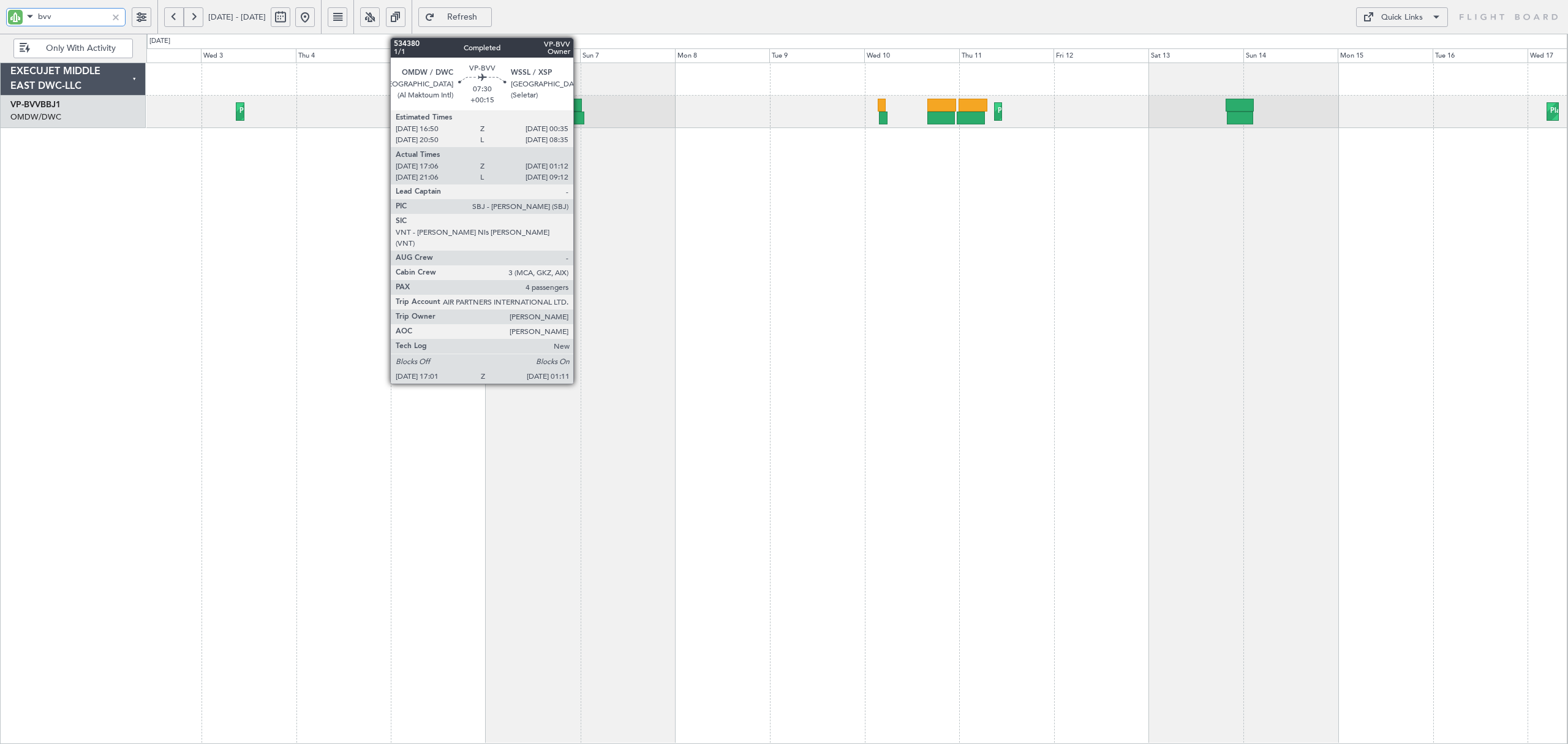
click at [578, 105] on div at bounding box center [566, 105] width 30 height 13
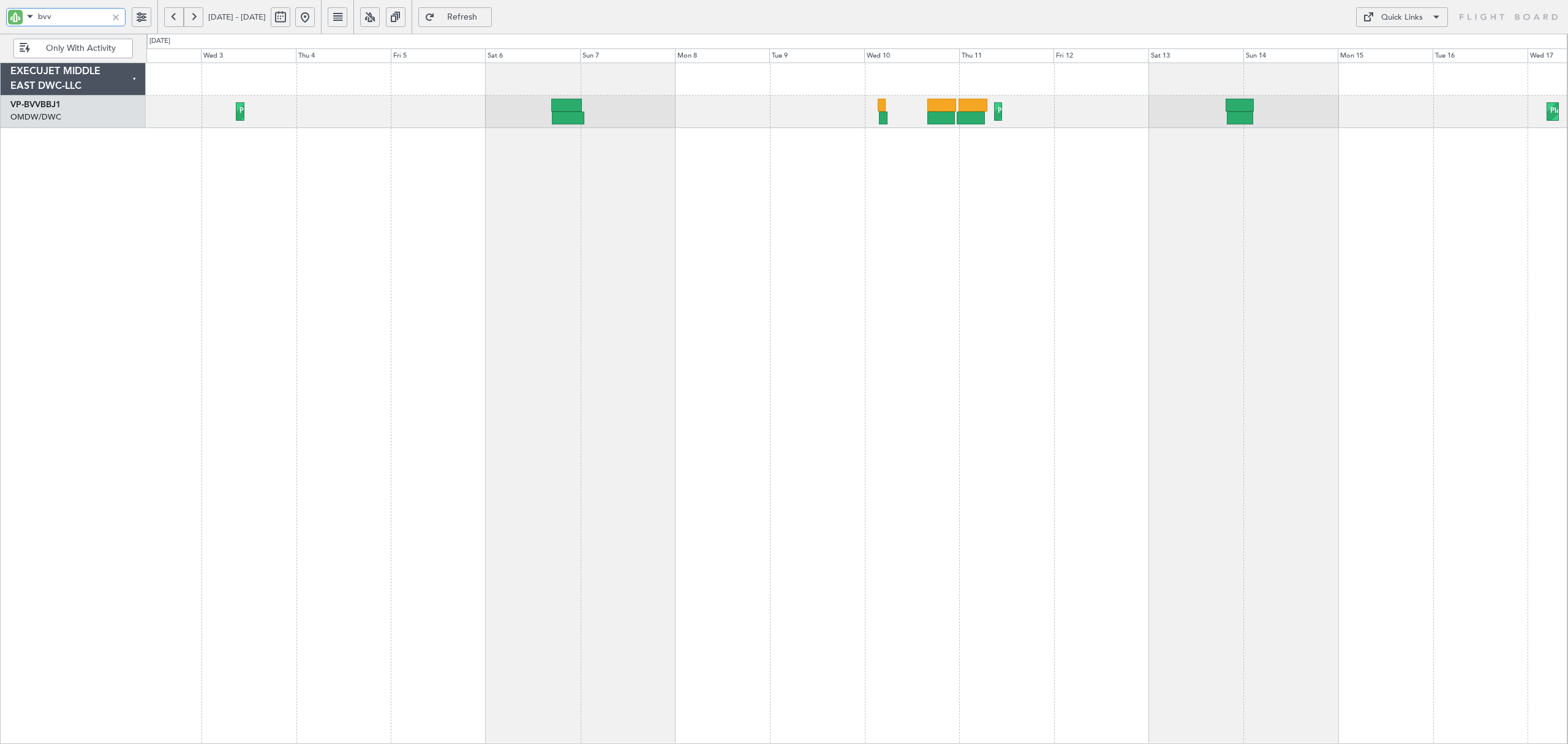
drag, startPoint x: 65, startPoint y: 16, endPoint x: -58, endPoint y: 6, distance: 123.4
click at [0, 6] on html "bvv [DATE] - [DATE] Refresh Quick Links Only With Activity Planned Maint [GEOGR…" at bounding box center [784, 372] width 1568 height 744
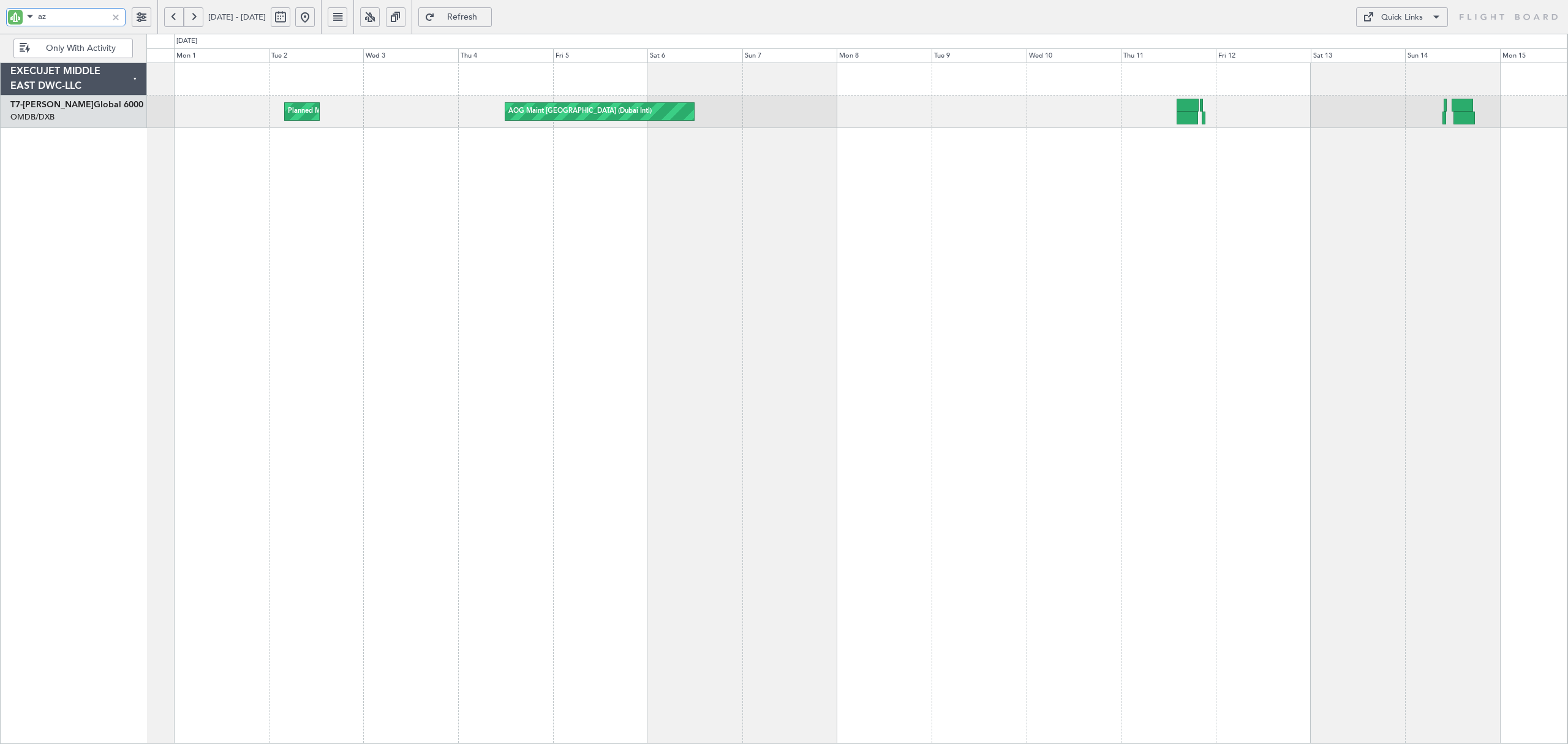
click at [542, 181] on div "Planned Maint [GEOGRAPHIC_DATA] ([GEOGRAPHIC_DATA] Intl) AOG Maint [GEOGRAPHIC_…" at bounding box center [857, 403] width 1421 height 681
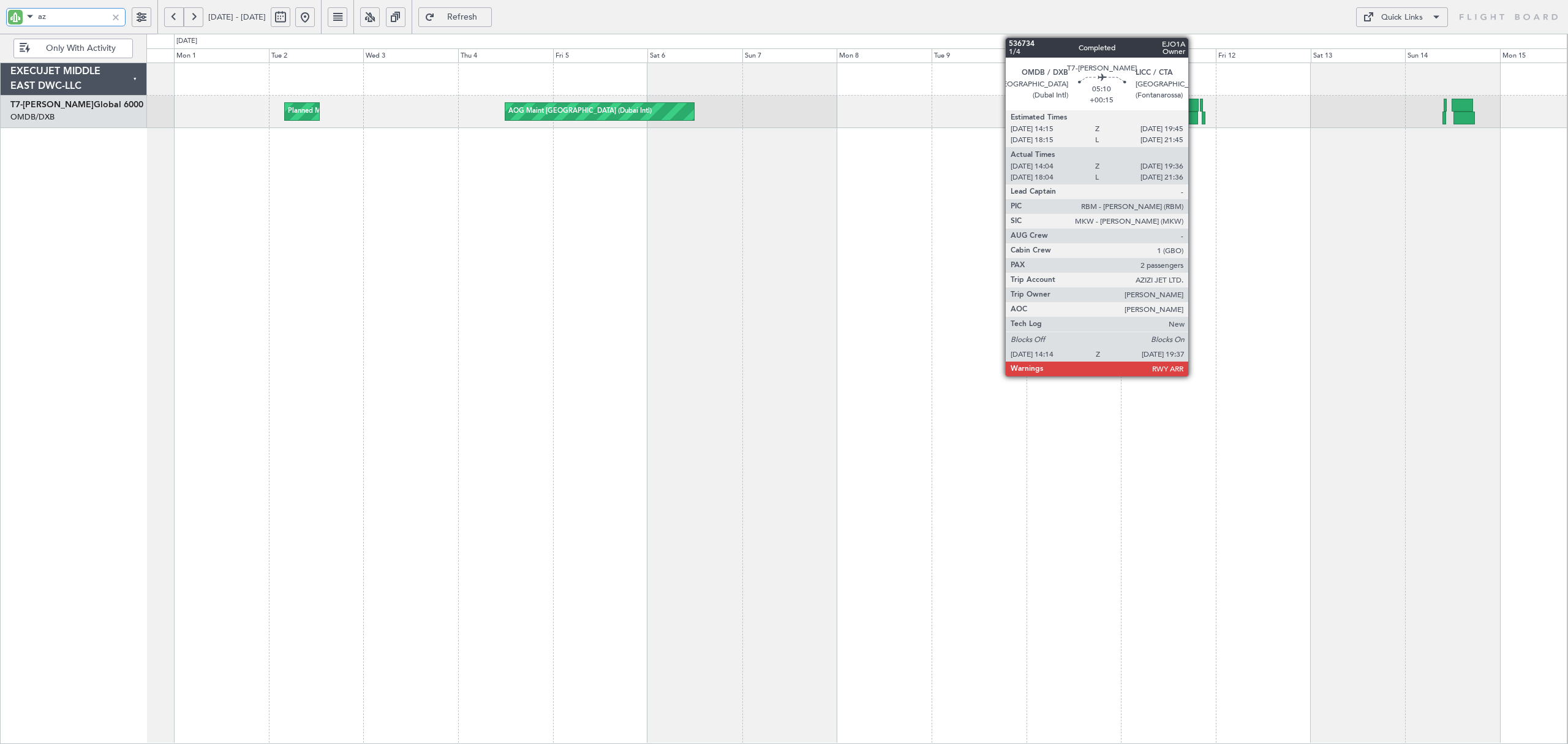
click at [1194, 116] on div at bounding box center [1187, 118] width 22 height 13
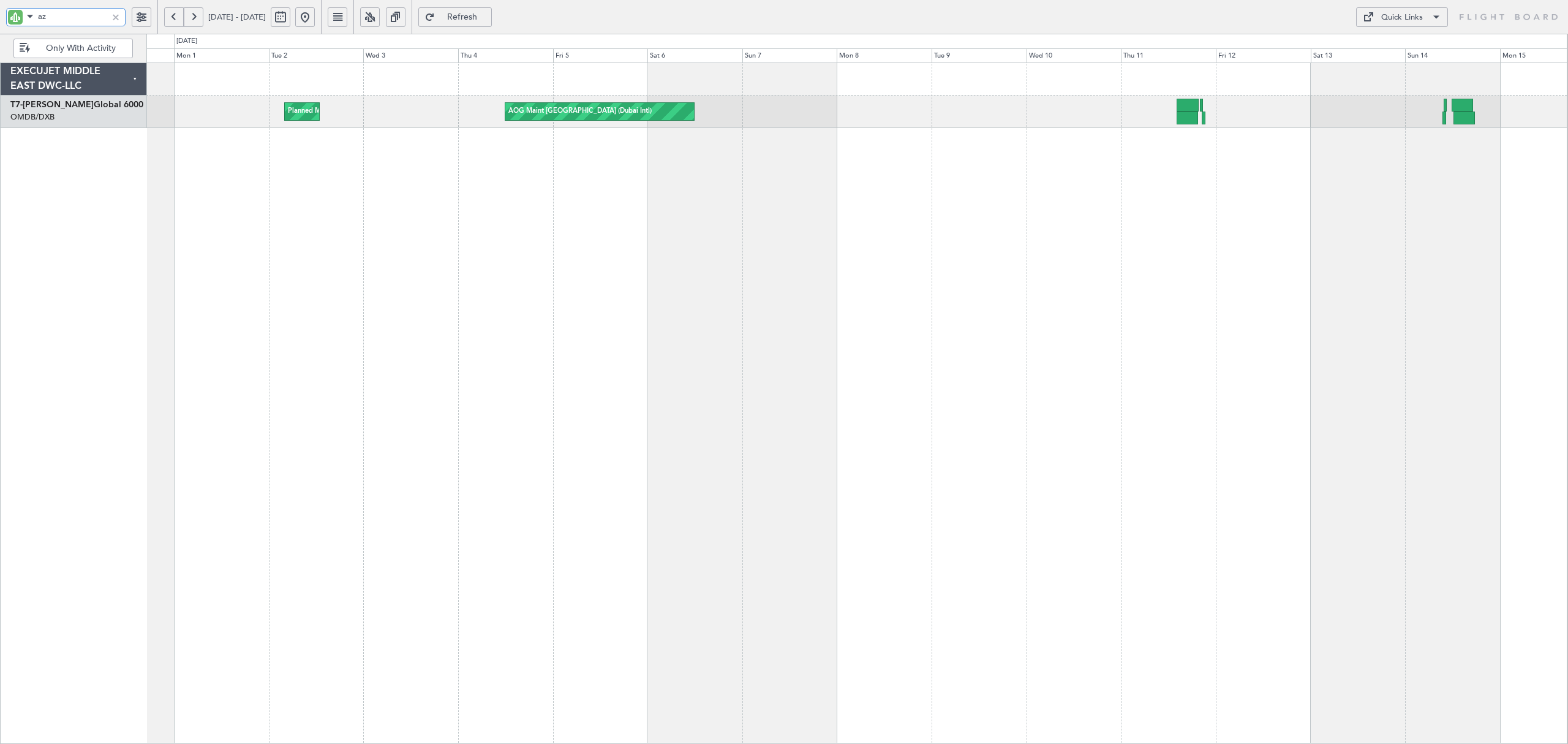
drag, startPoint x: 62, startPoint y: 22, endPoint x: -9, endPoint y: 25, distance: 71.1
click at [0, 25] on html "az [DATE] - [DATE] Refresh Quick Links Only With Activity Planned Maint [GEOGRA…" at bounding box center [784, 372] width 1568 height 744
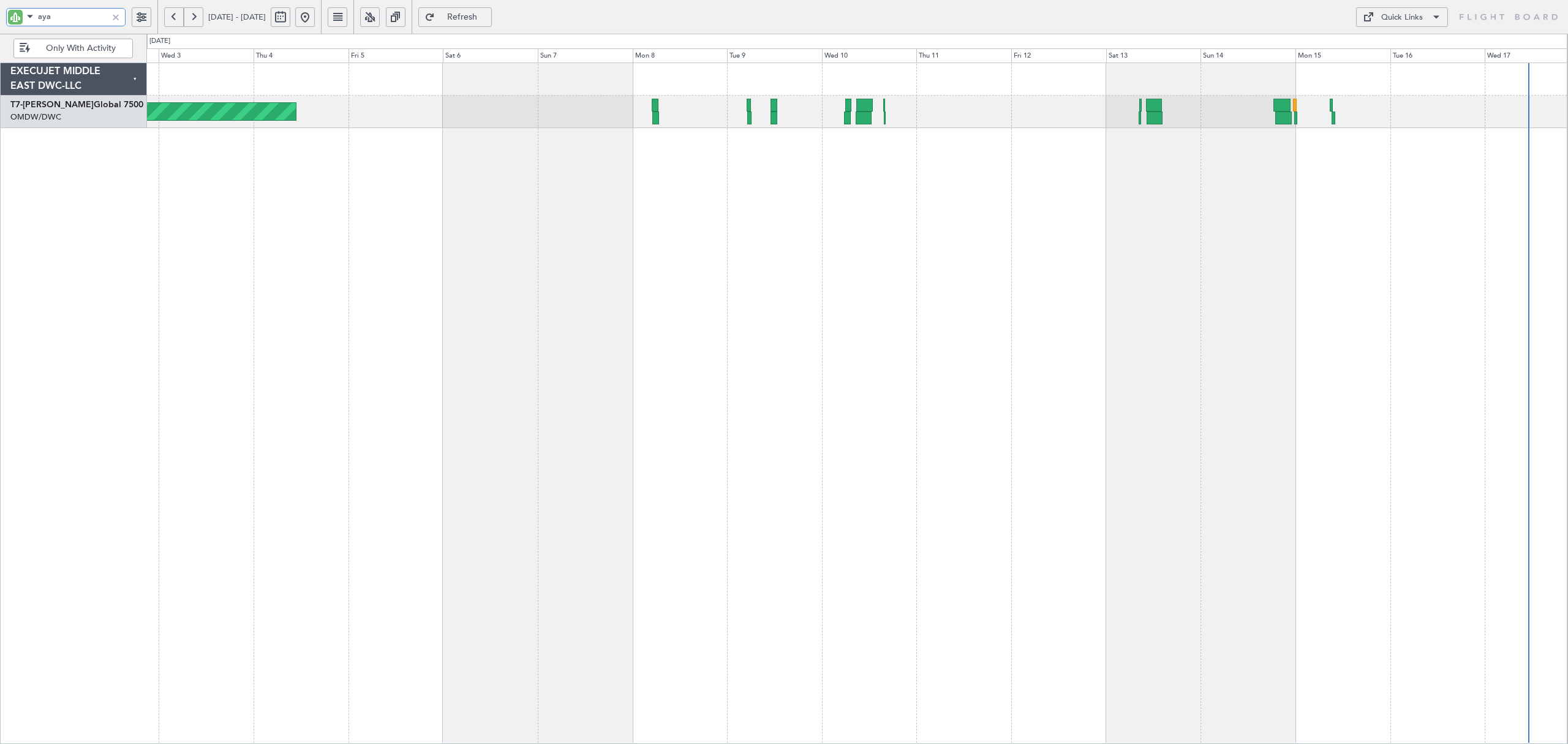
click at [369, 211] on div "Planned Maint Dubai (Al Maktoum Intl) AOG Maint [GEOGRAPHIC_DATA] (Al Maktoum I…" at bounding box center [857, 403] width 1421 height 681
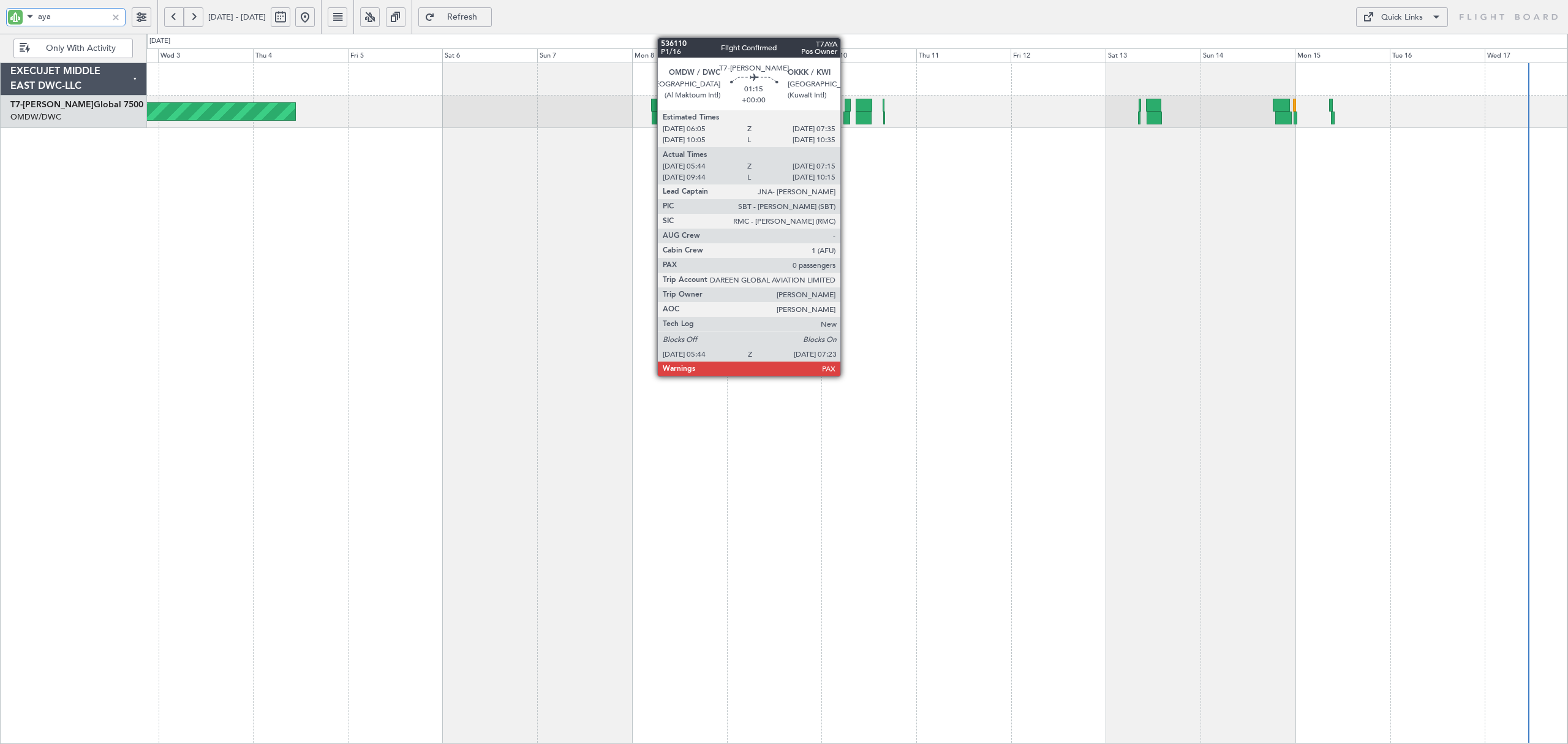
click at [845, 117] on div at bounding box center [846, 118] width 7 height 13
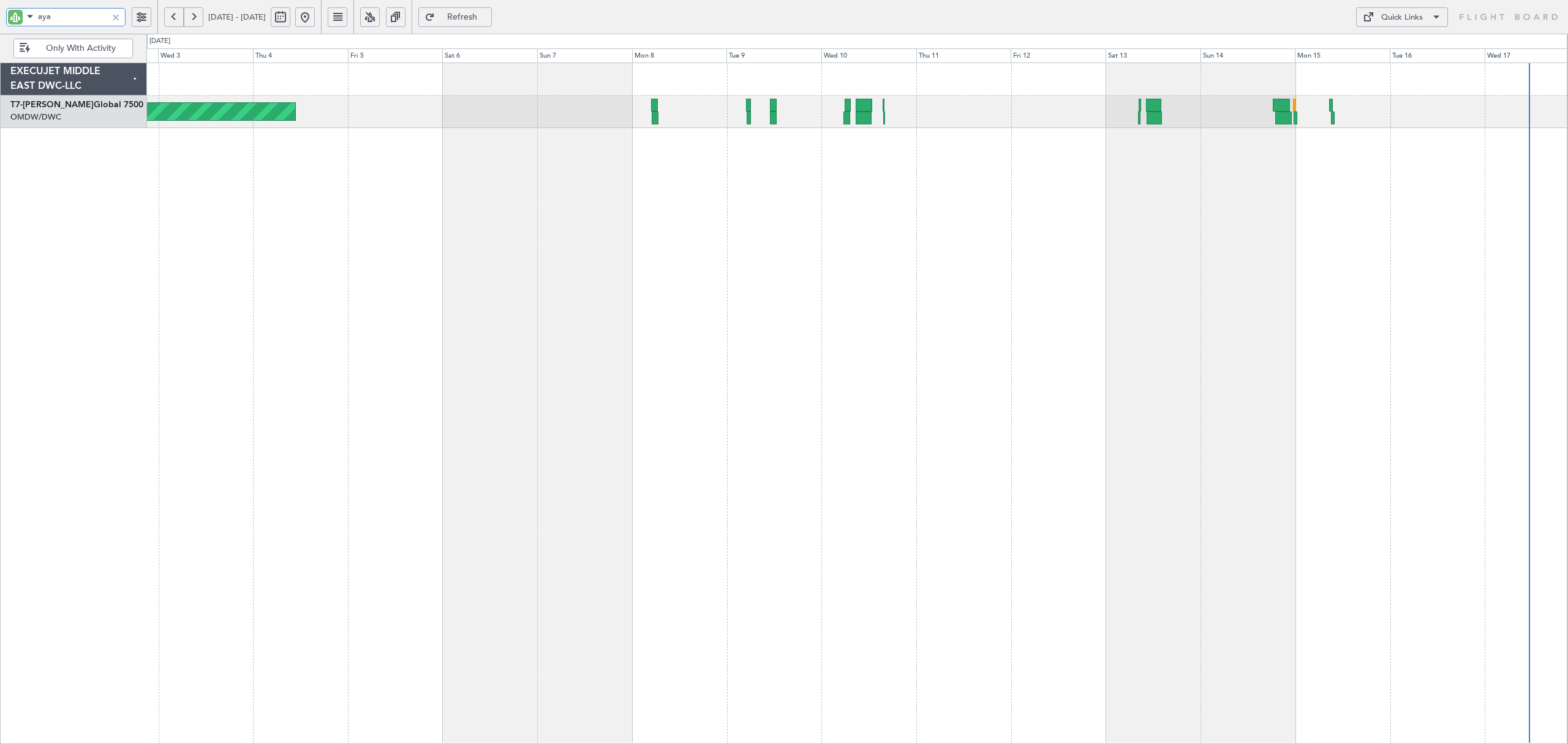
click at [68, 12] on input "aya" at bounding box center [72, 16] width 69 height 18
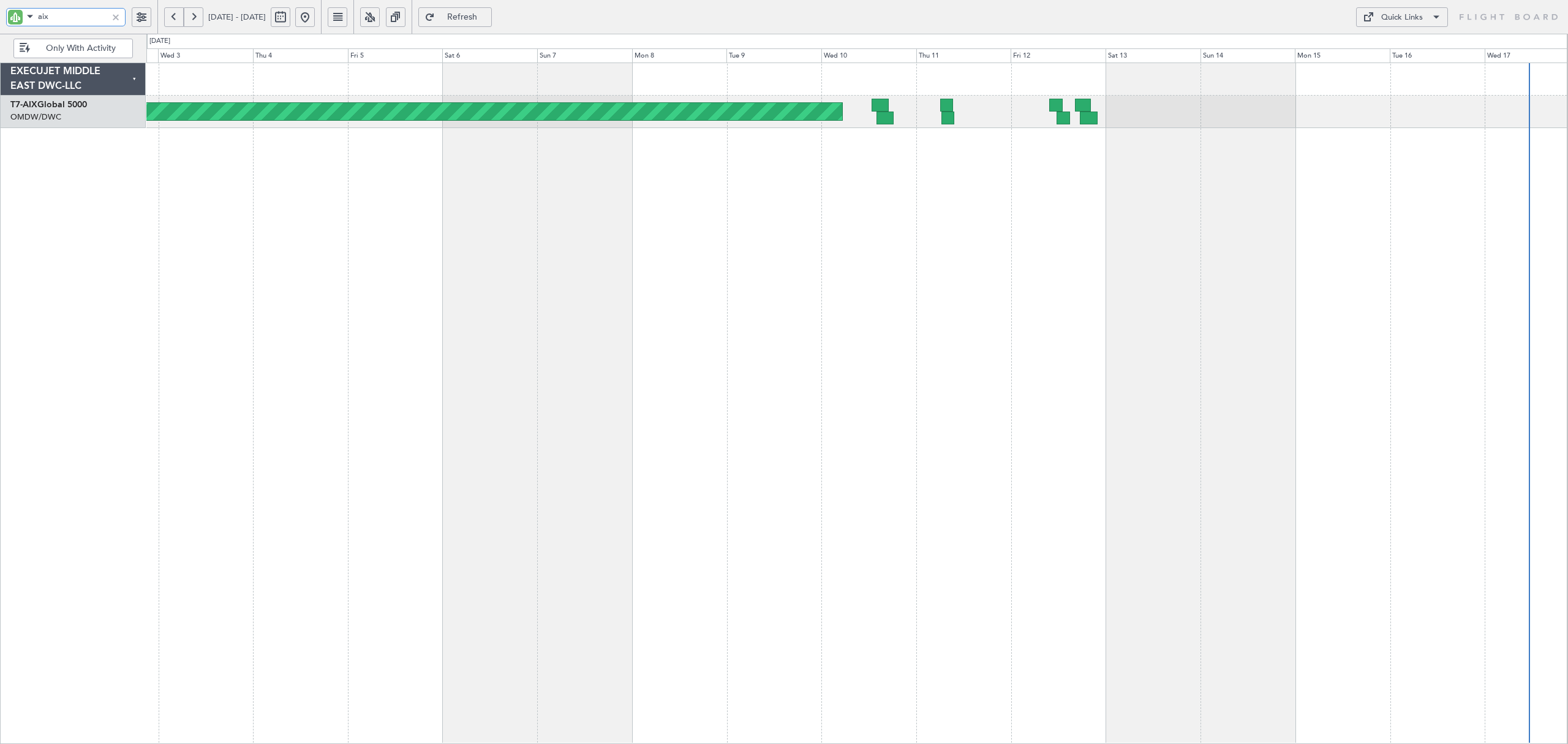
click at [885, 123] on div at bounding box center [885, 118] width 17 height 13
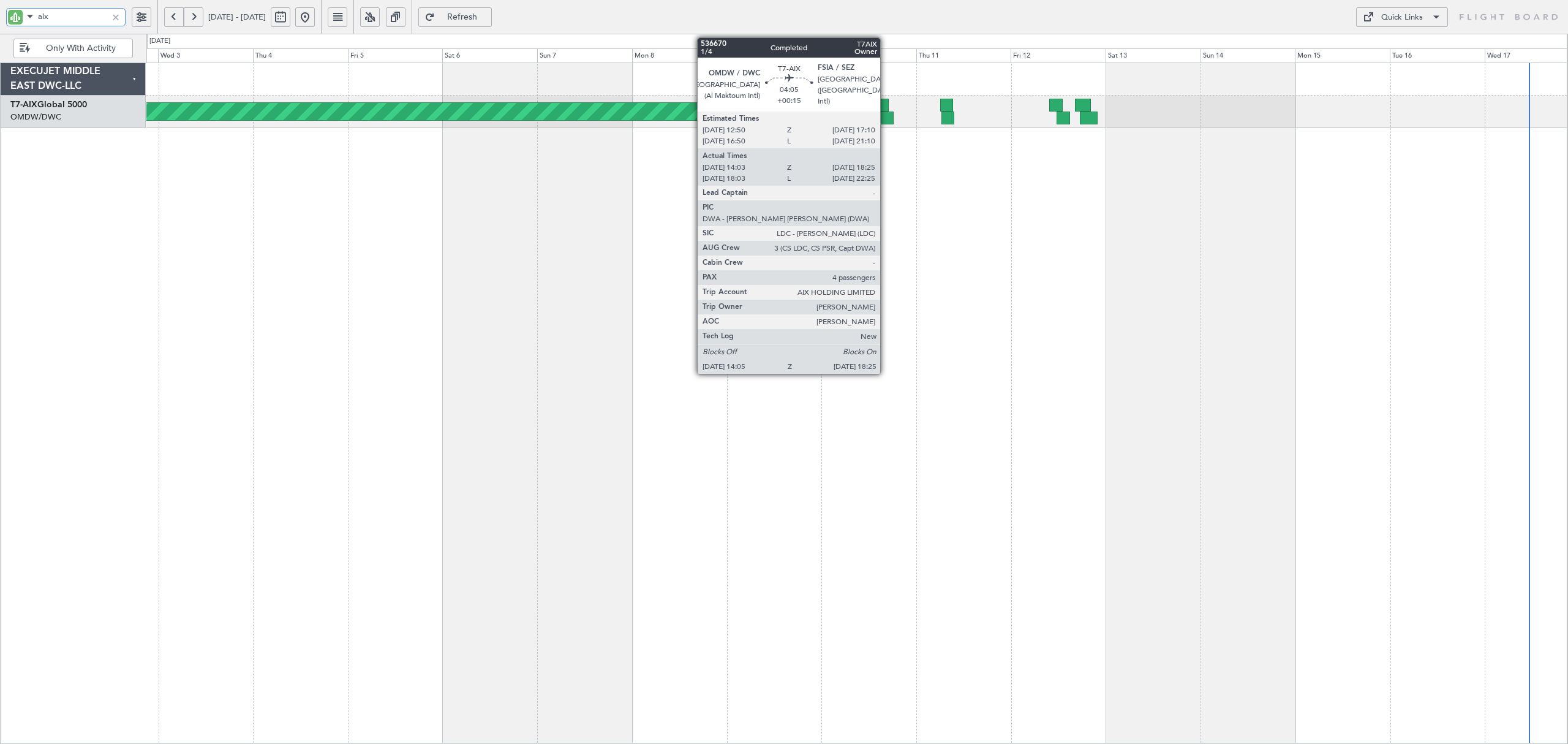
click at [885, 123] on div at bounding box center [885, 118] width 17 height 13
click at [892, 118] on div at bounding box center [885, 118] width 17 height 13
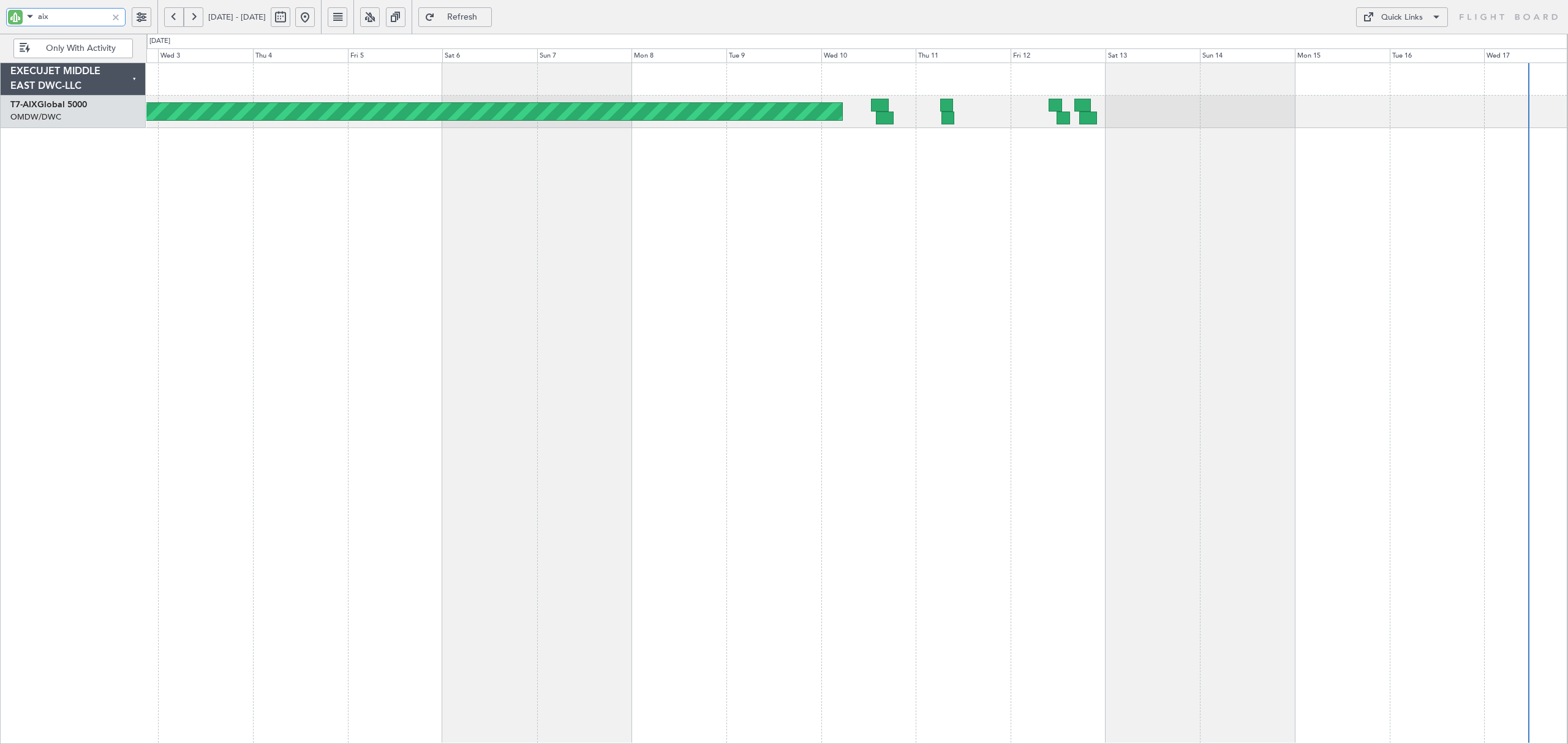
drag, startPoint x: 64, startPoint y: 20, endPoint x: 6, endPoint y: 22, distance: 58.0
click at [6, 22] on div "aix" at bounding box center [66, 16] width 120 height 18
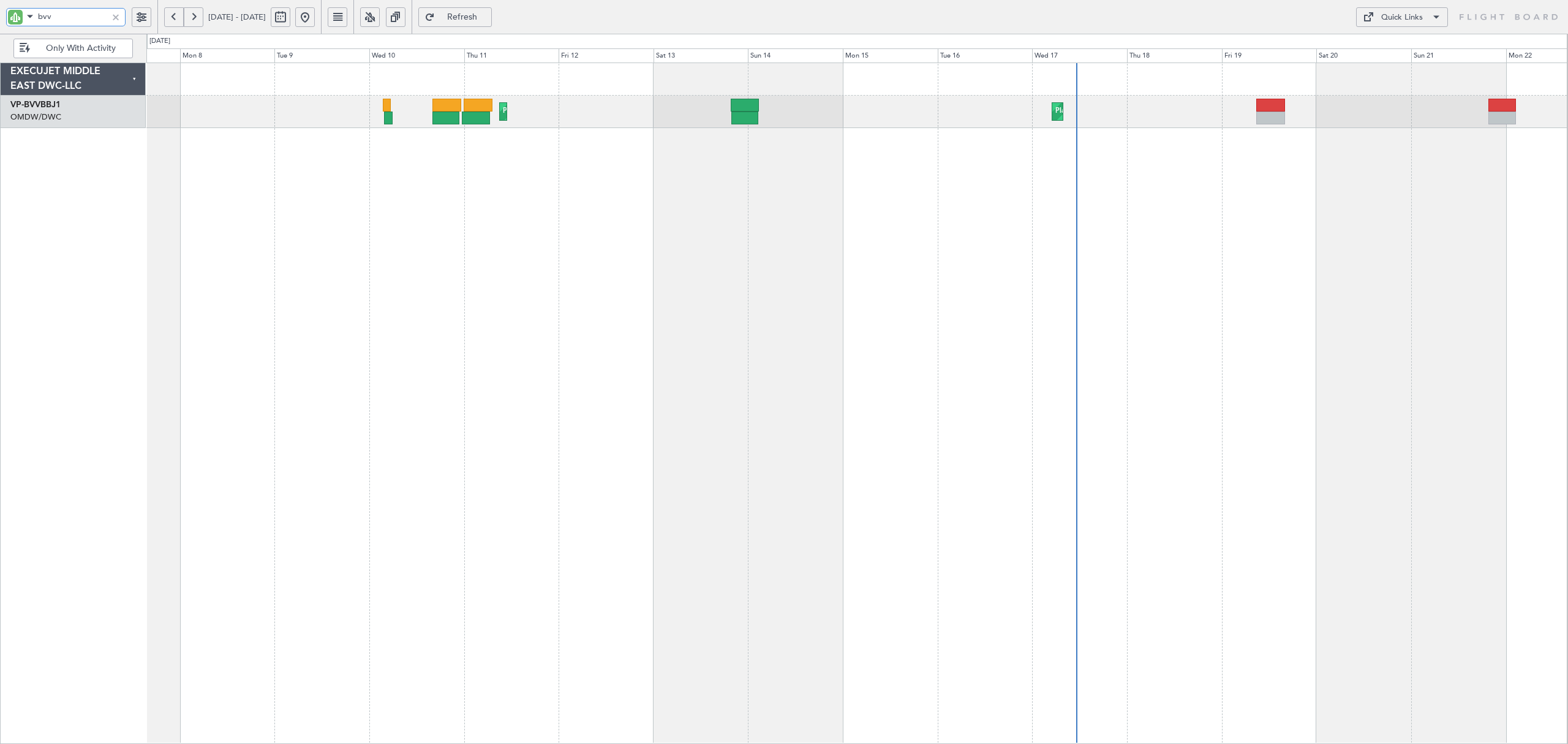
click at [714, 162] on div "Planned Maint Dubai (Al Maktoum Intl) [GEOGRAPHIC_DATA] ([GEOGRAPHIC_DATA])" at bounding box center [857, 403] width 1421 height 681
type input "bvv"
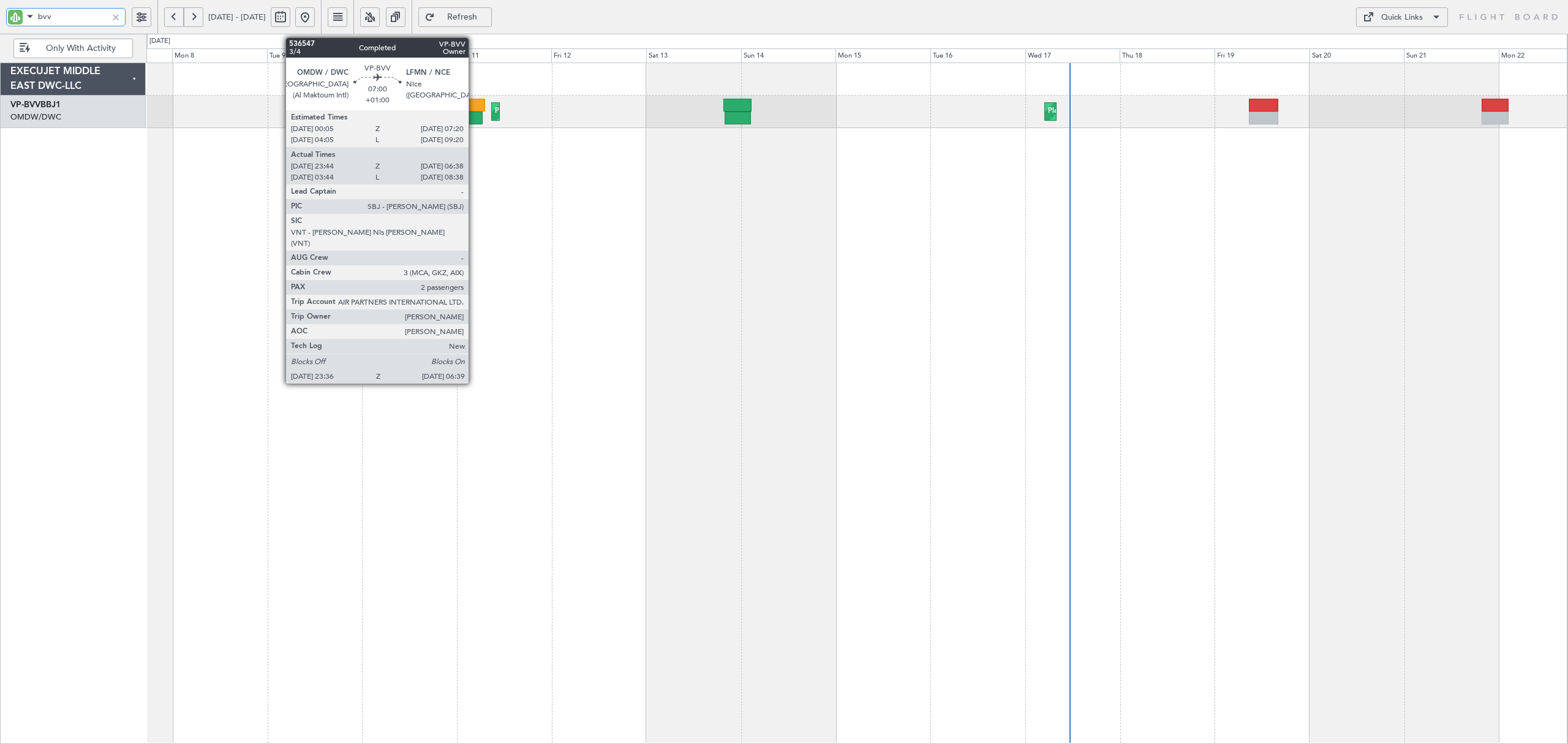
click at [473, 122] on div at bounding box center [468, 118] width 28 height 13
